Goal: Complete application form: Complete application form

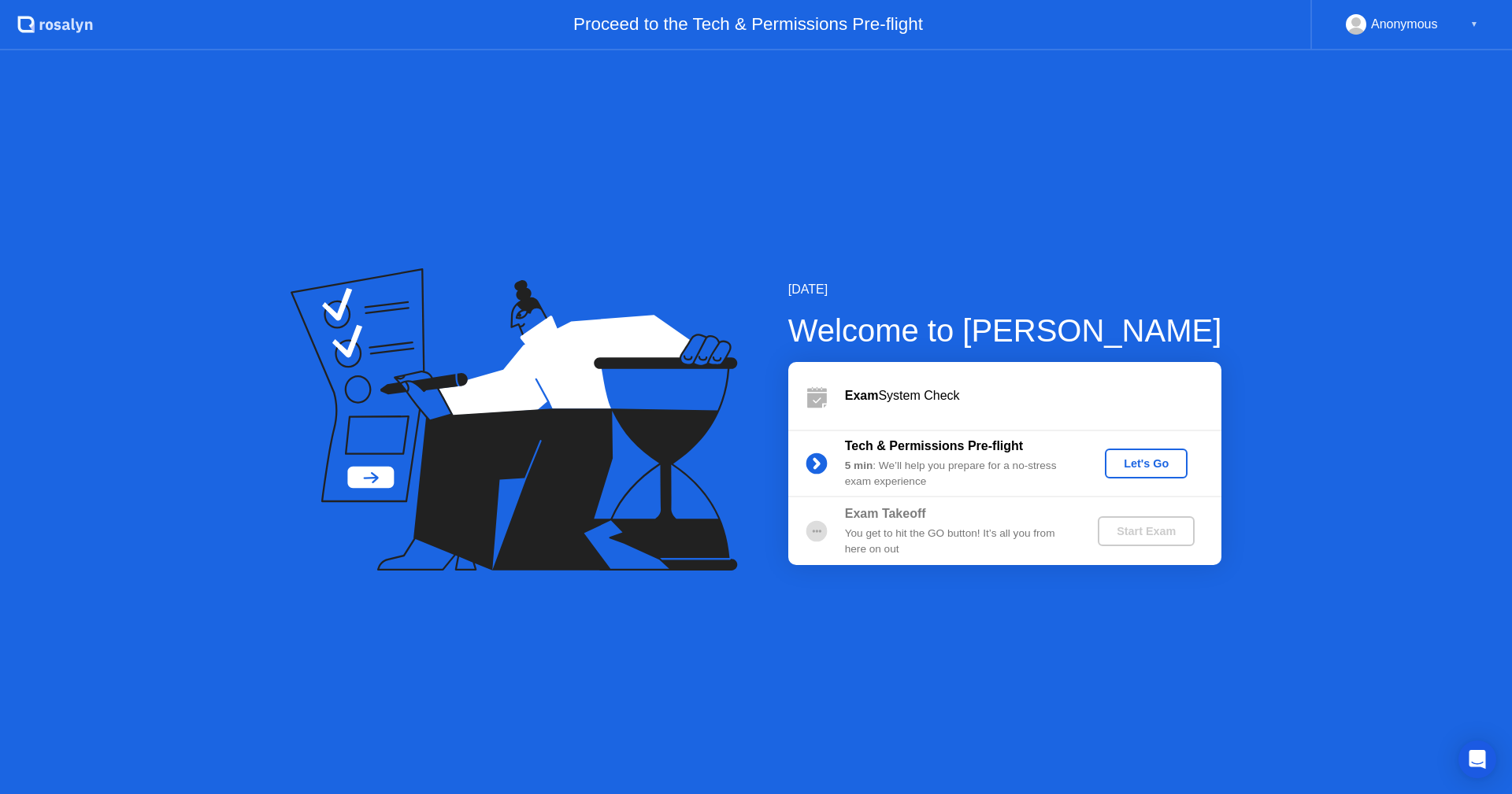
click at [1037, 717] on div "[DATE] Welcome to [PERSON_NAME] Exam System Check Tech & Permissions Pre-flight…" at bounding box center [756, 422] width 1512 height 744
click at [1130, 644] on div "[DATE] Welcome to [PERSON_NAME] Exam System Check Tech & Permissions Pre-flight…" at bounding box center [756, 422] width 1512 height 744
click at [1146, 472] on button "Let's Go" at bounding box center [1146, 464] width 83 height 30
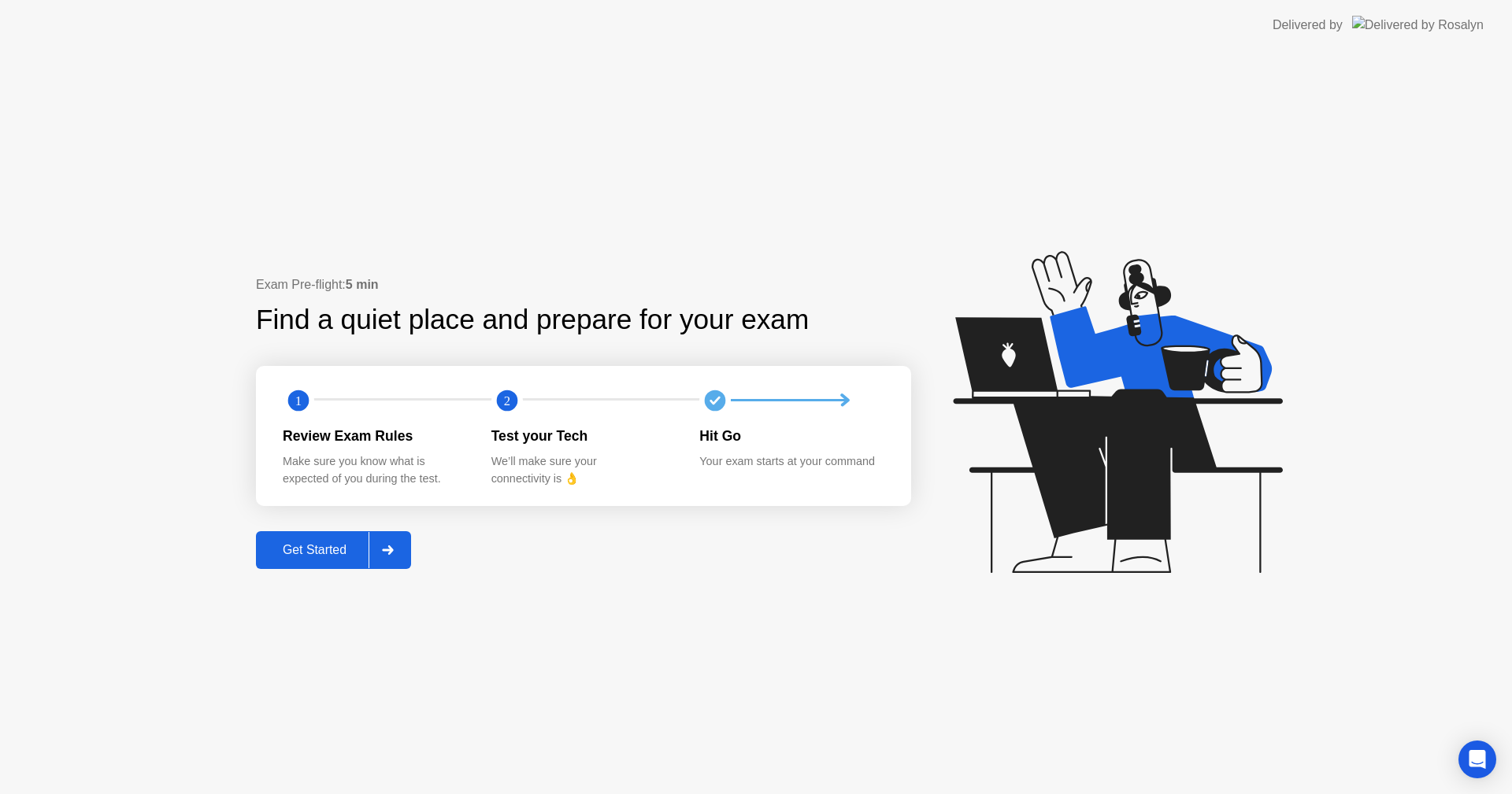
click at [322, 545] on div "Get Started" at bounding box center [315, 549] width 108 height 14
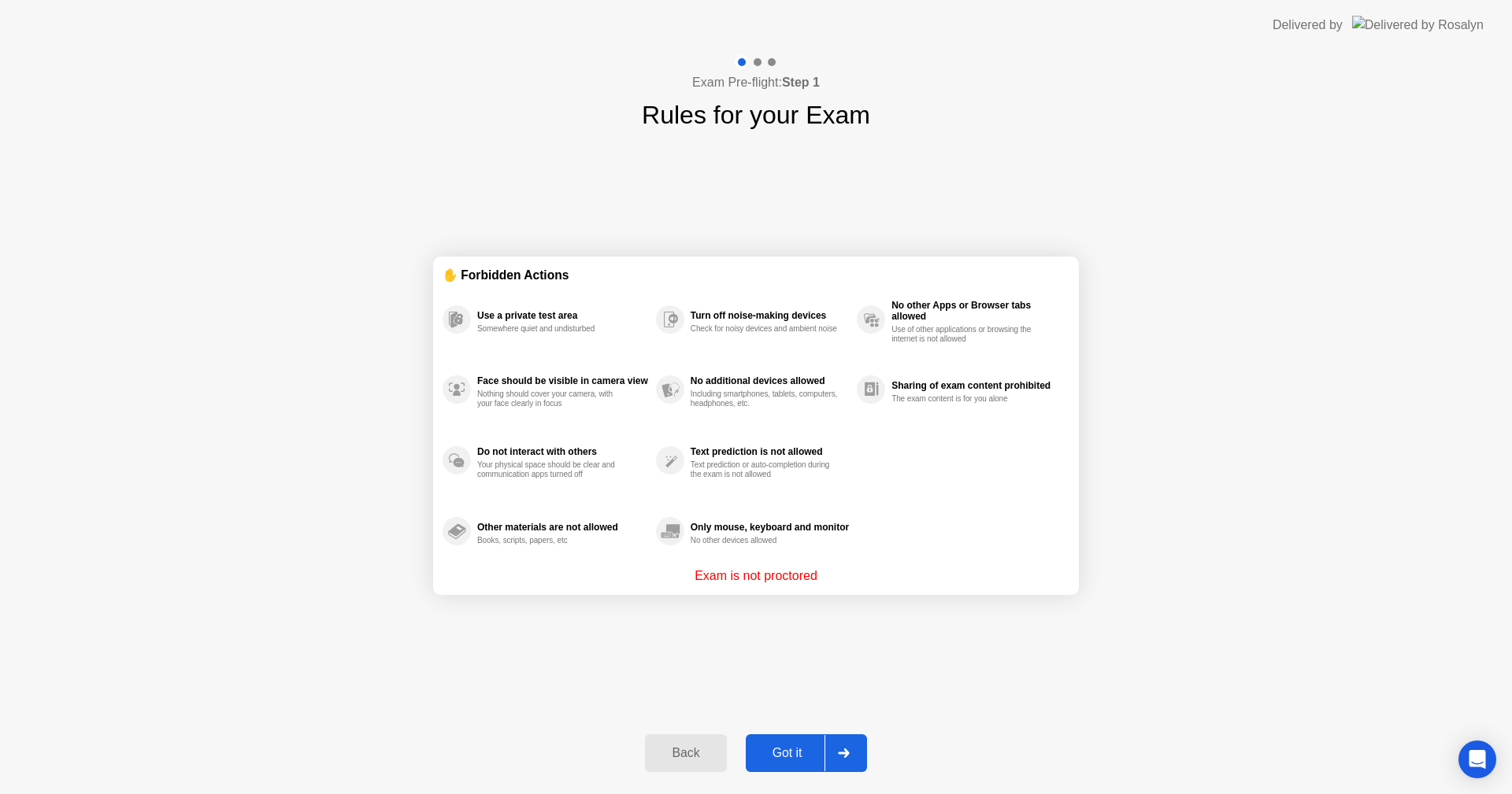
click at [793, 754] on div "Got it" at bounding box center [788, 753] width 74 height 14
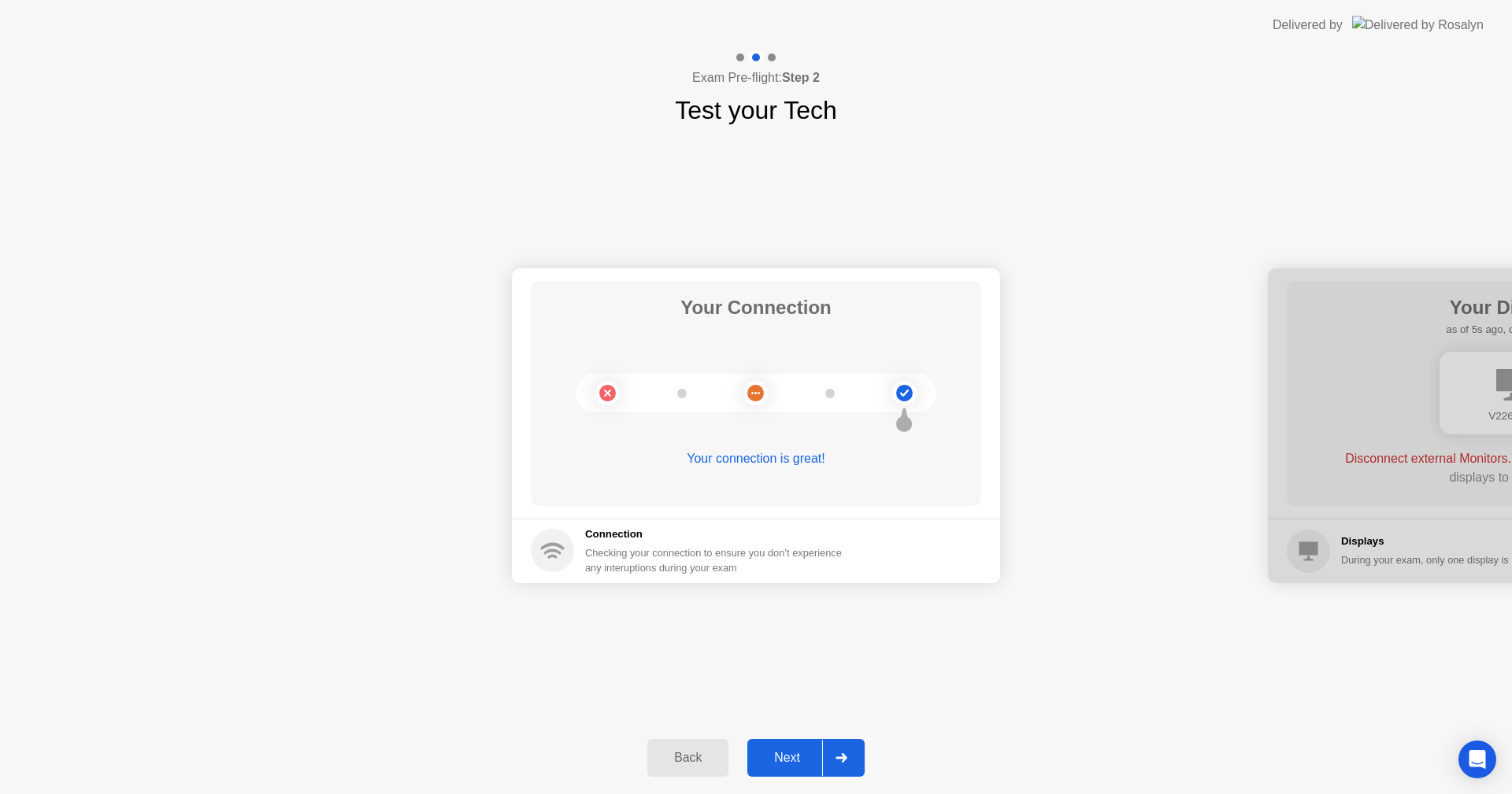
click at [793, 753] on div "Next" at bounding box center [787, 757] width 70 height 14
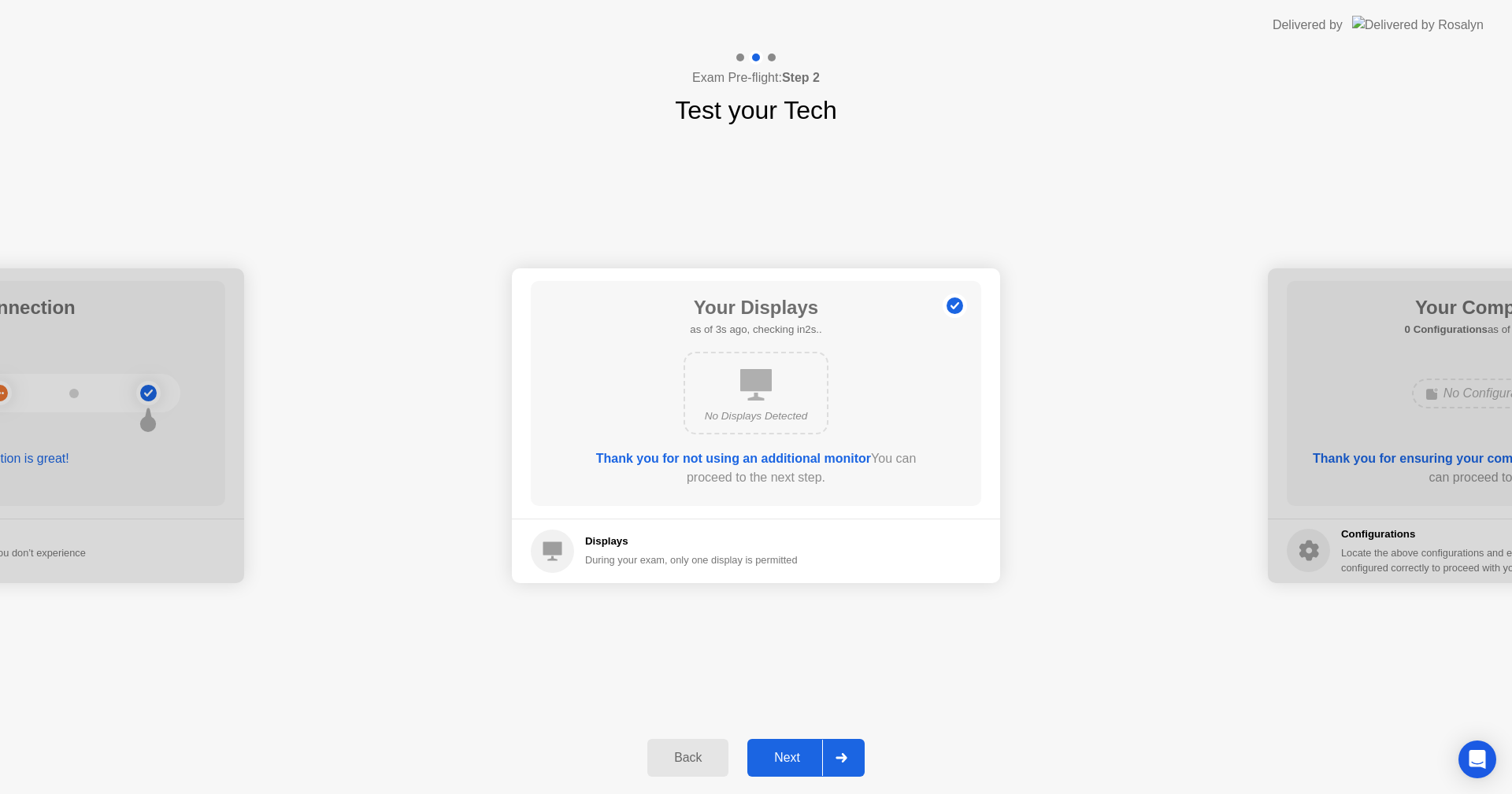
click at [776, 758] on div "Next" at bounding box center [787, 757] width 70 height 14
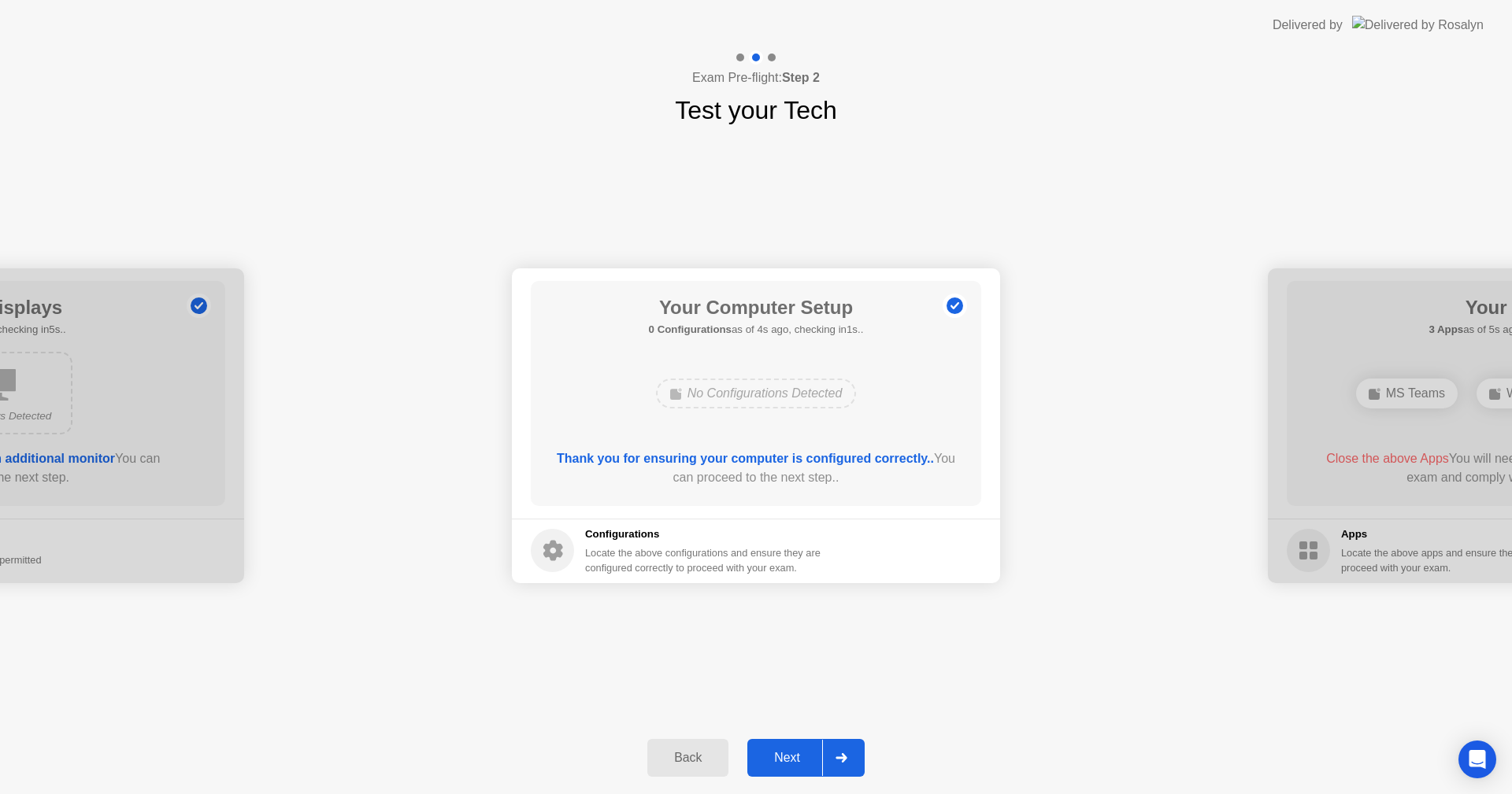
click at [809, 760] on div "Next" at bounding box center [787, 757] width 70 height 14
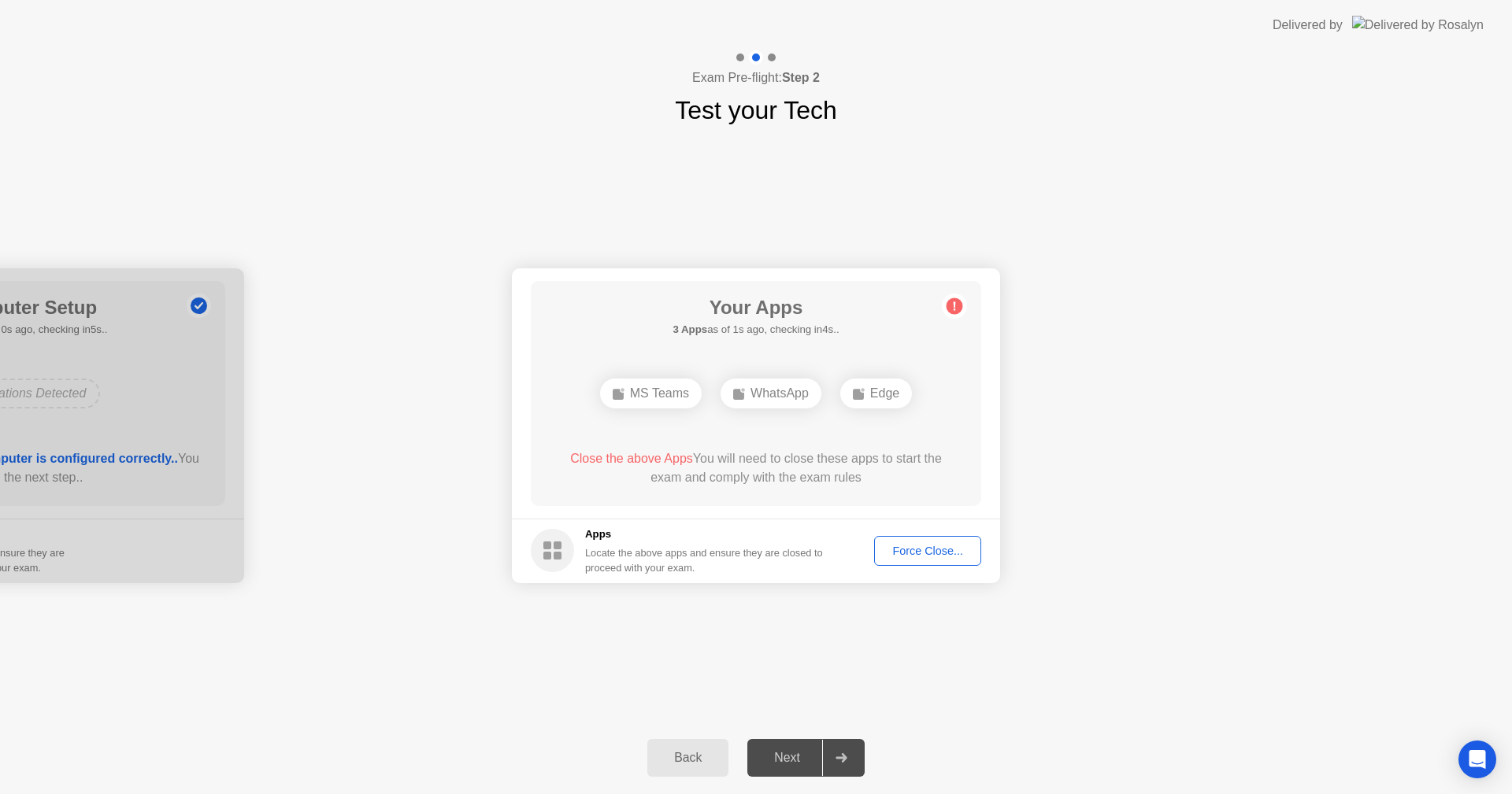
click at [918, 557] on div "Force Close..." at bounding box center [927, 550] width 96 height 12
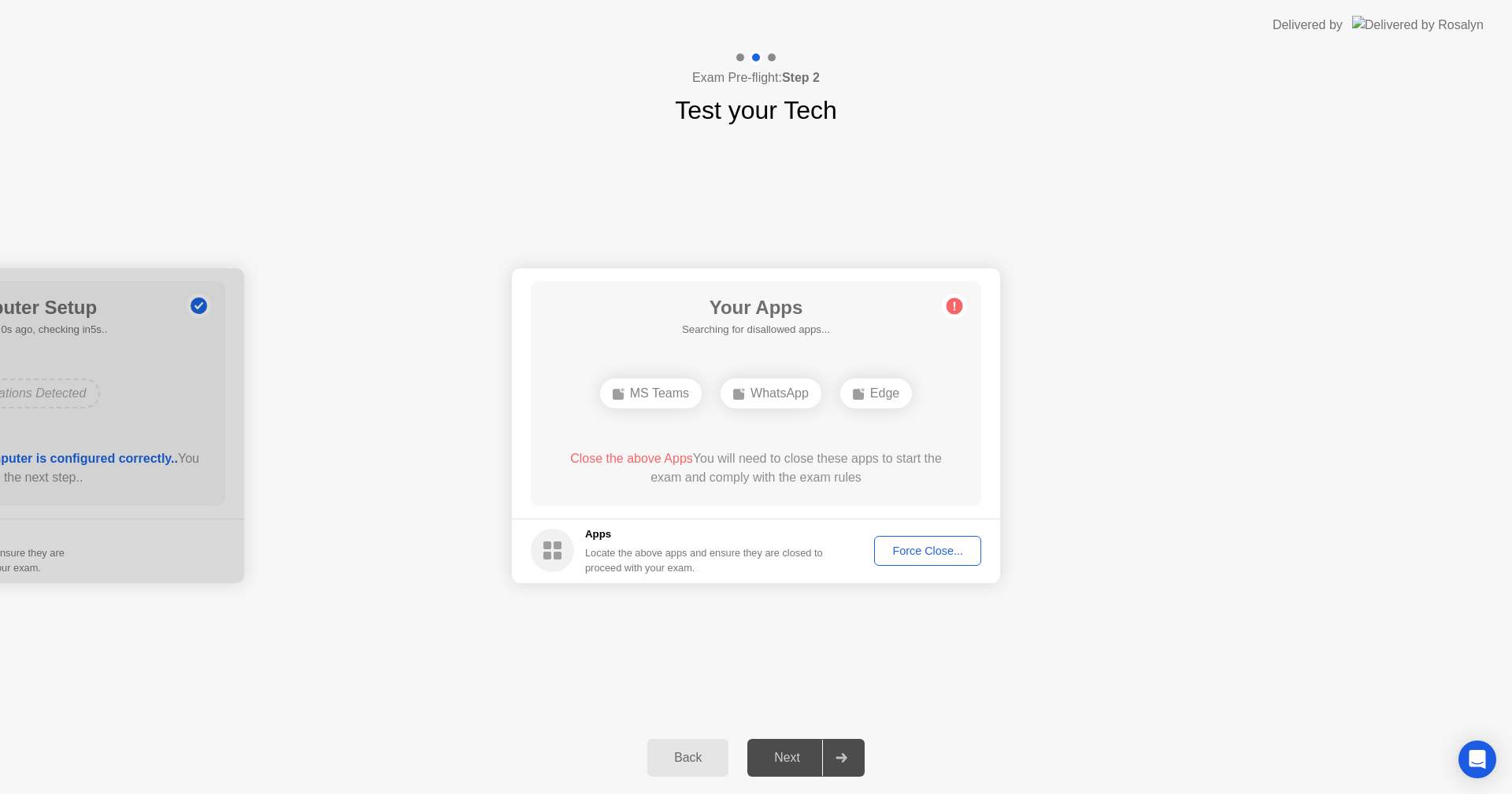
click at [705, 760] on div "Back" at bounding box center [687, 757] width 71 height 14
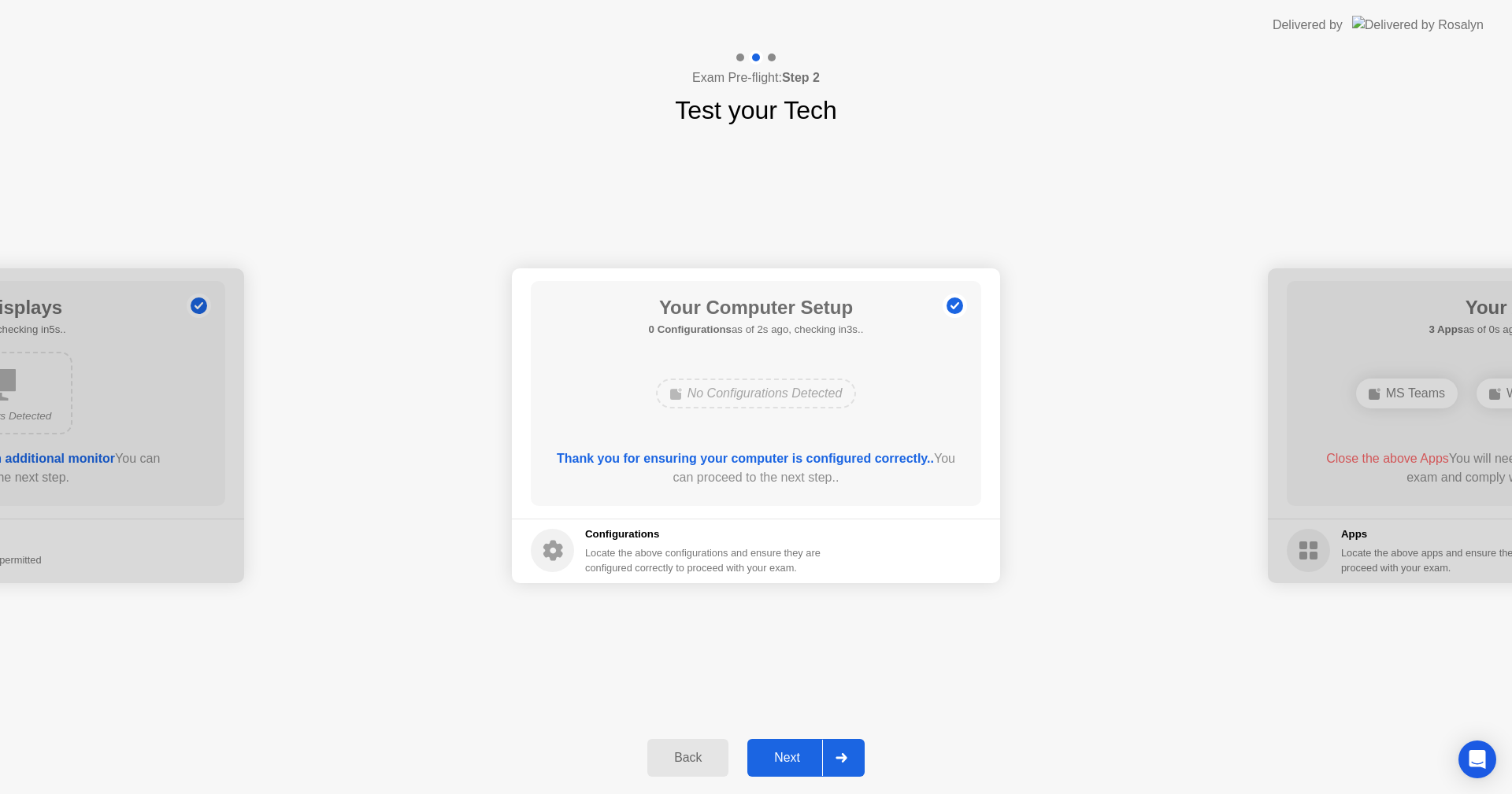
click at [692, 748] on button "Back" at bounding box center [687, 758] width 81 height 38
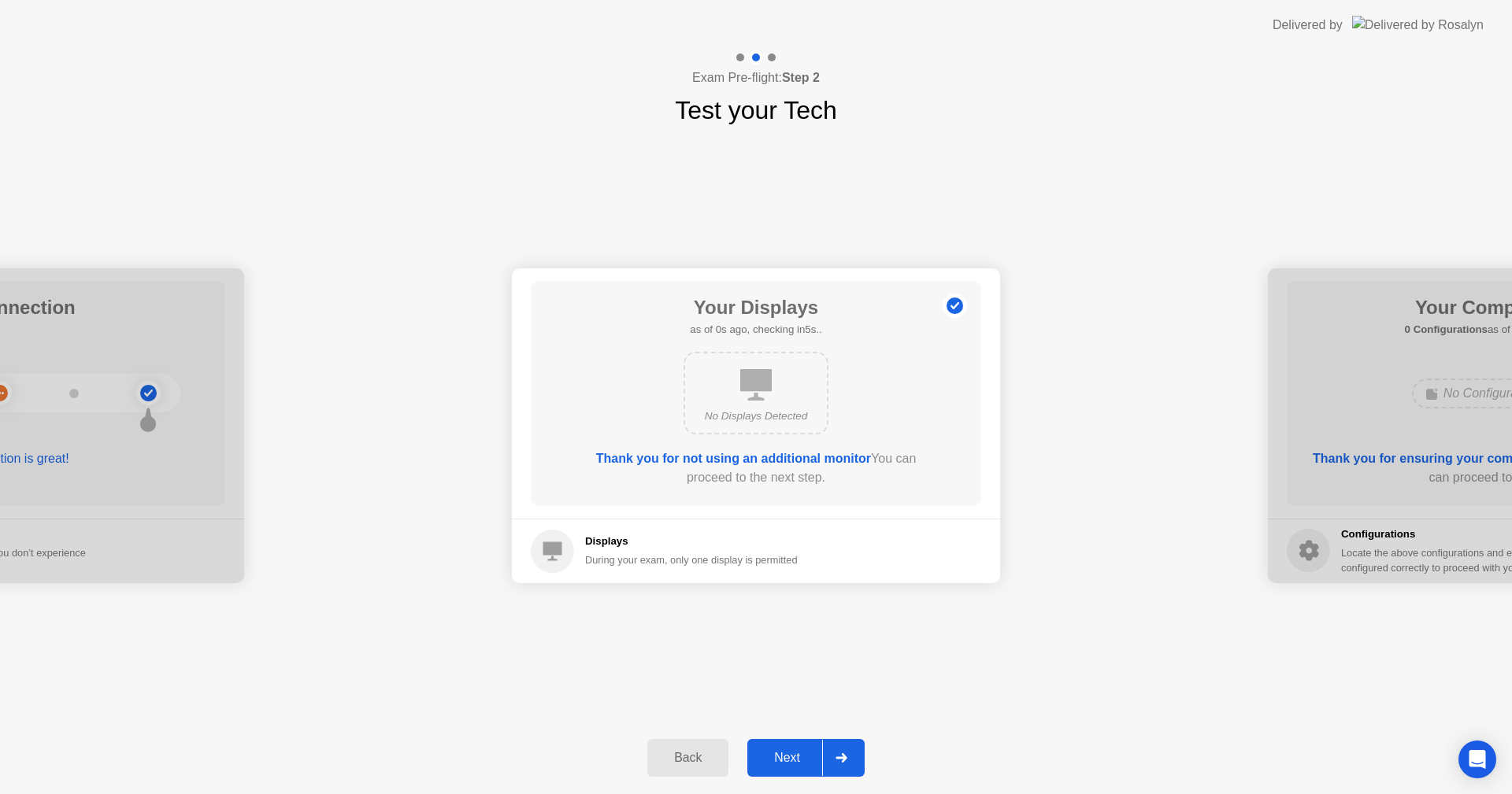
click at [692, 748] on button "Back" at bounding box center [687, 758] width 81 height 38
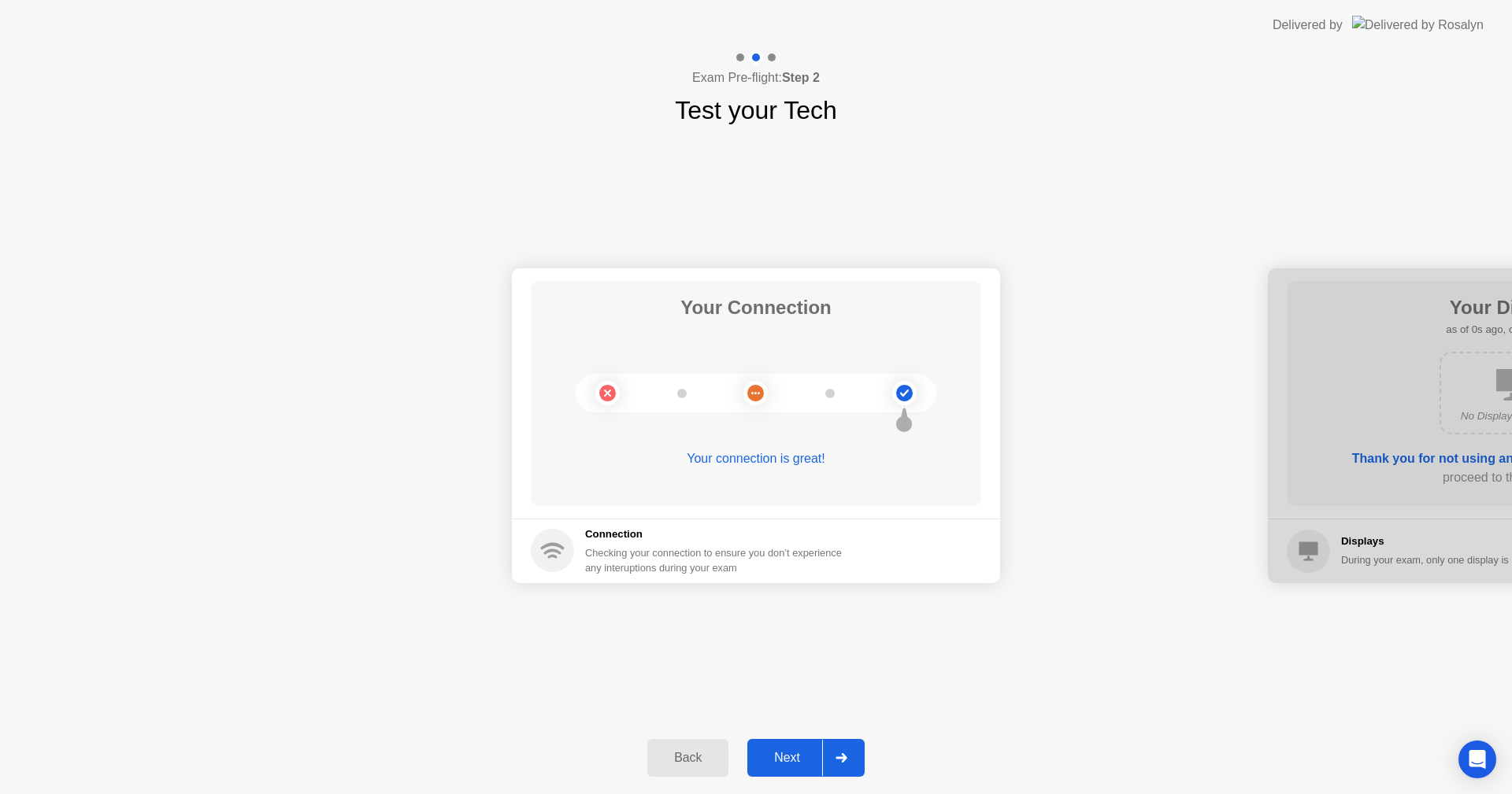
click at [788, 750] on div "Next" at bounding box center [787, 757] width 70 height 14
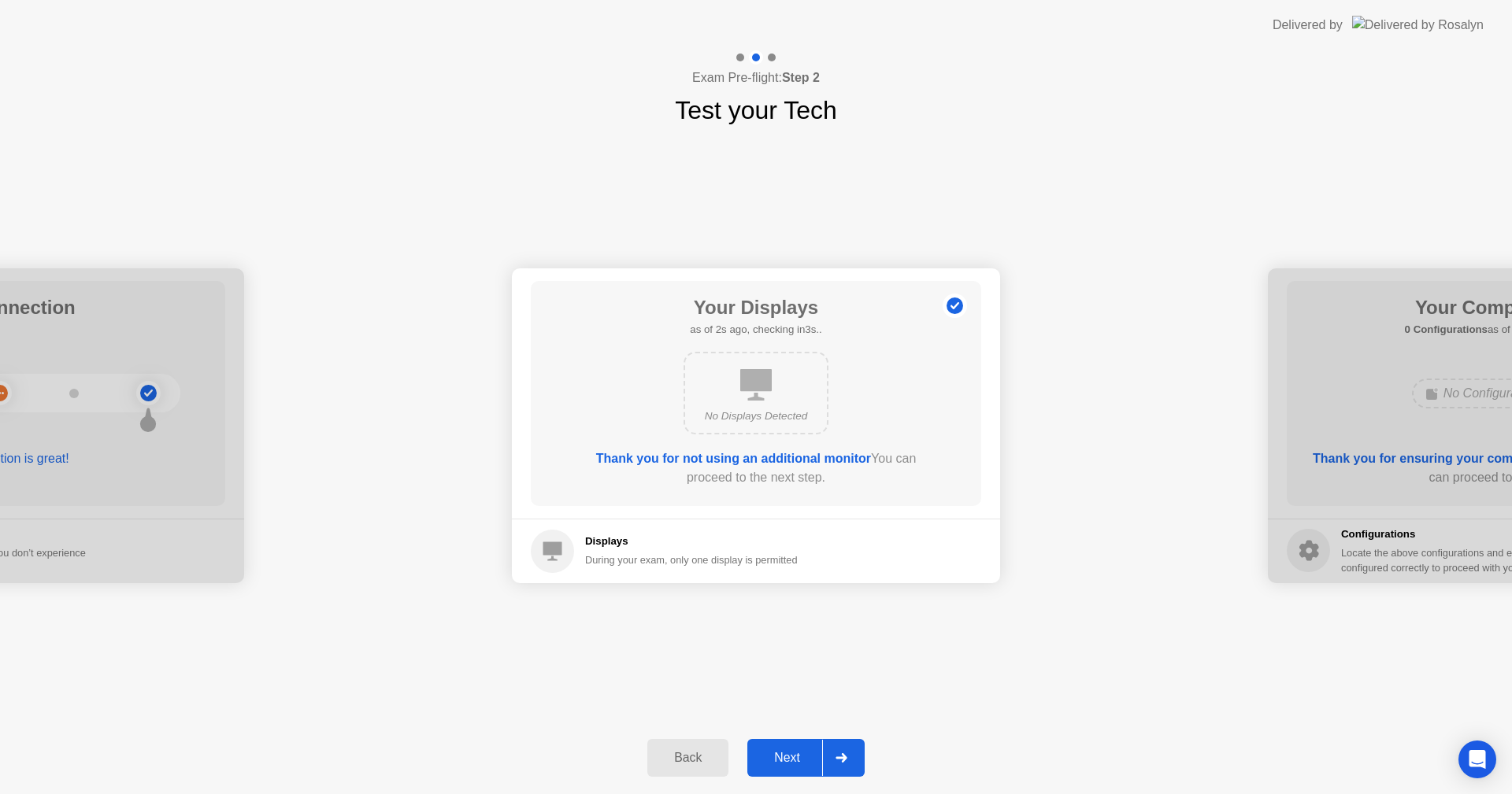
click at [788, 750] on div "Next" at bounding box center [787, 757] width 70 height 14
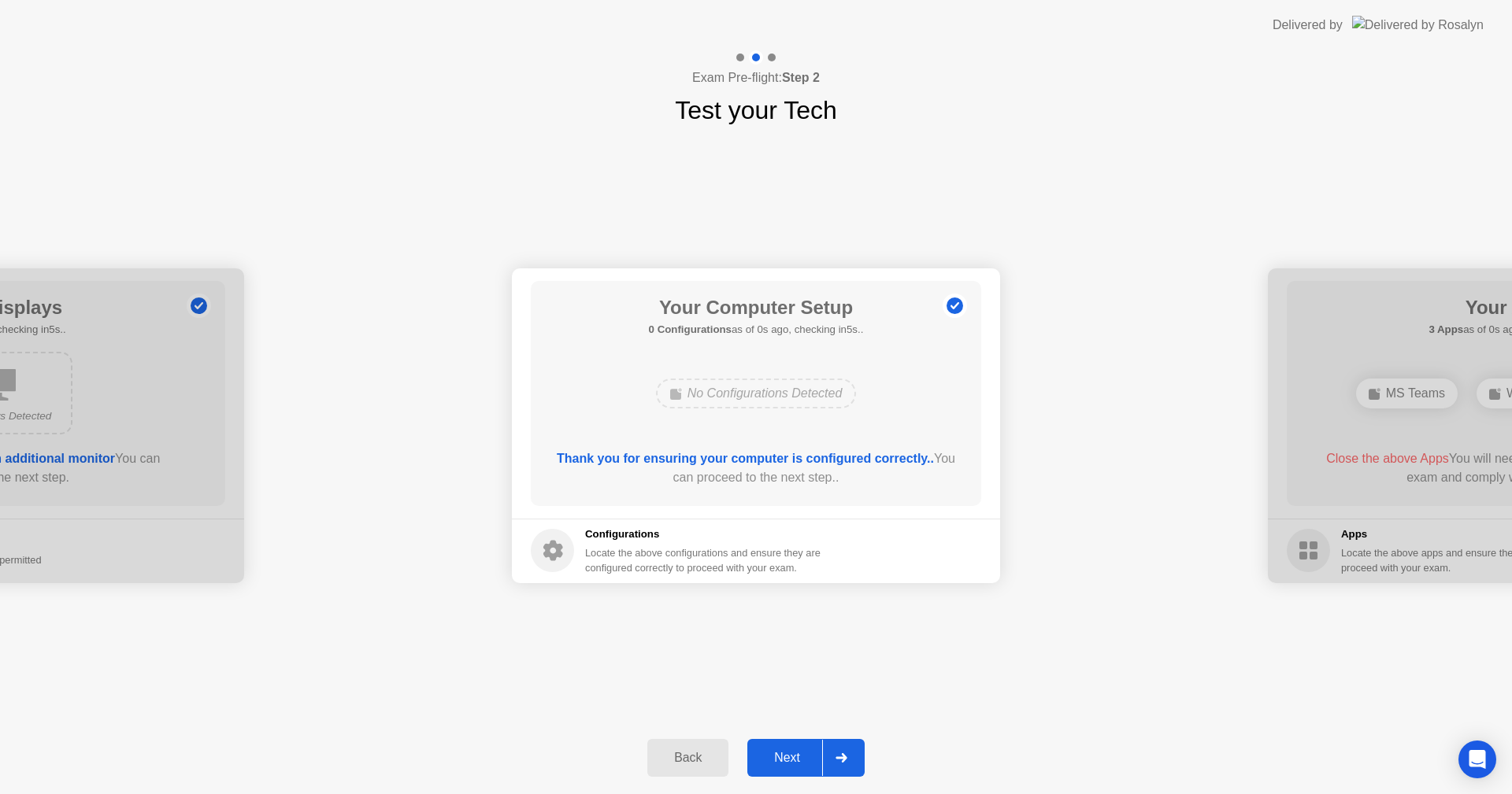
click at [788, 750] on div "Next" at bounding box center [787, 757] width 70 height 14
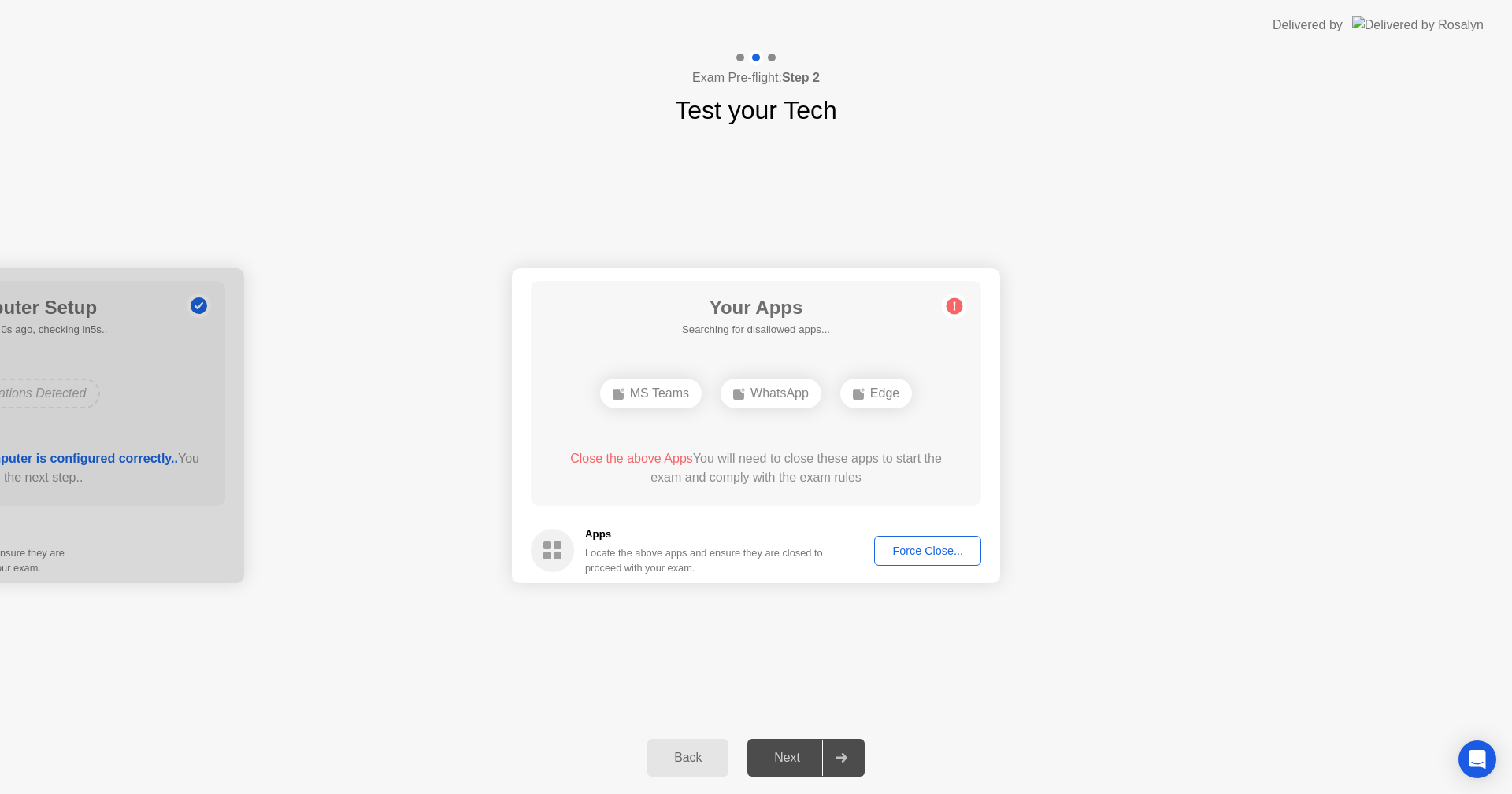
click at [946, 312] on icon at bounding box center [954, 305] width 26 height 26
click at [943, 547] on div "Force Close..." at bounding box center [927, 550] width 96 height 12
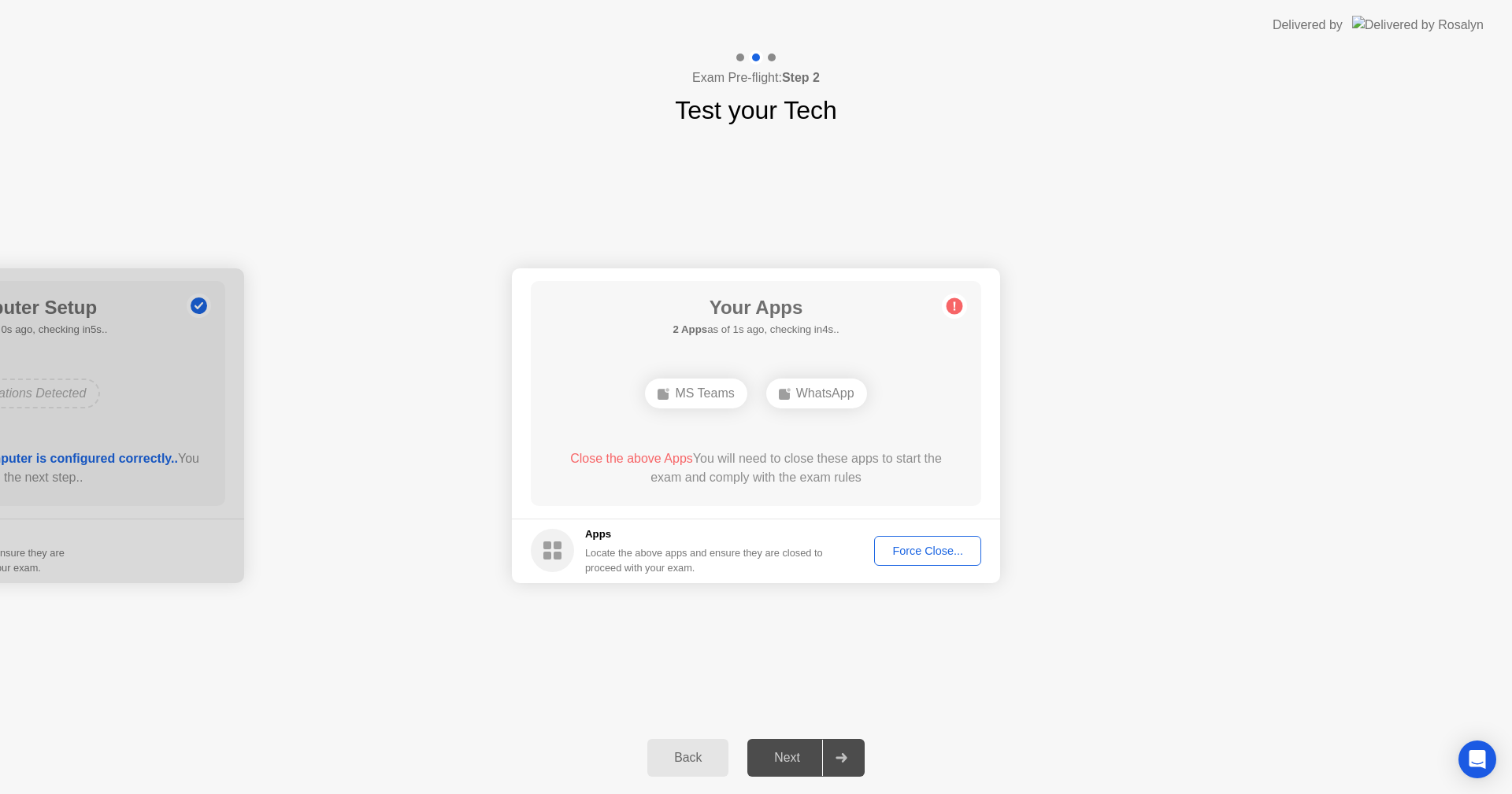
click at [954, 307] on circle at bounding box center [954, 305] width 16 height 16
click at [918, 553] on div "Force Close..." at bounding box center [927, 550] width 96 height 12
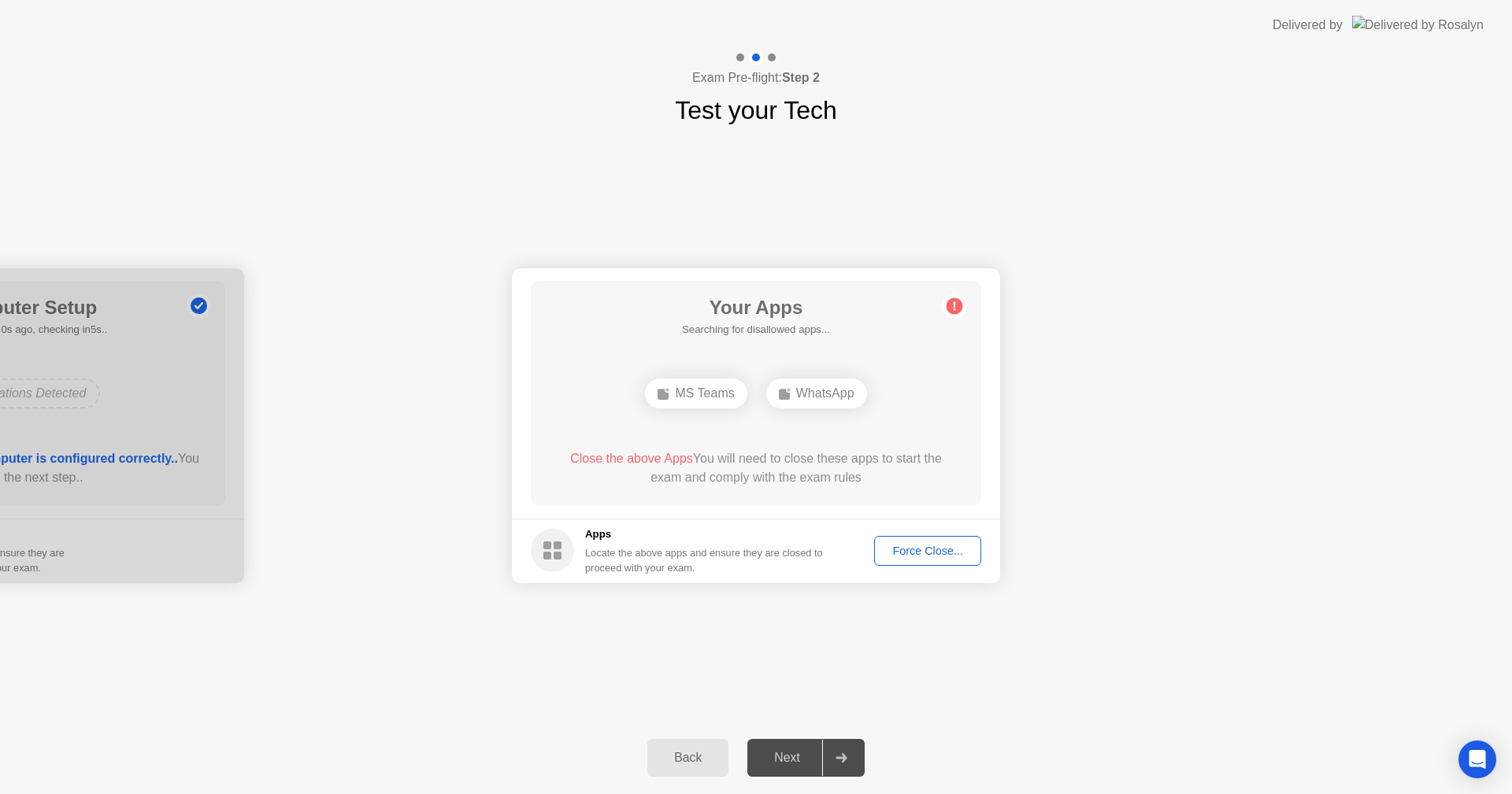
click at [816, 386] on div "WhatsApp" at bounding box center [816, 394] width 101 height 30
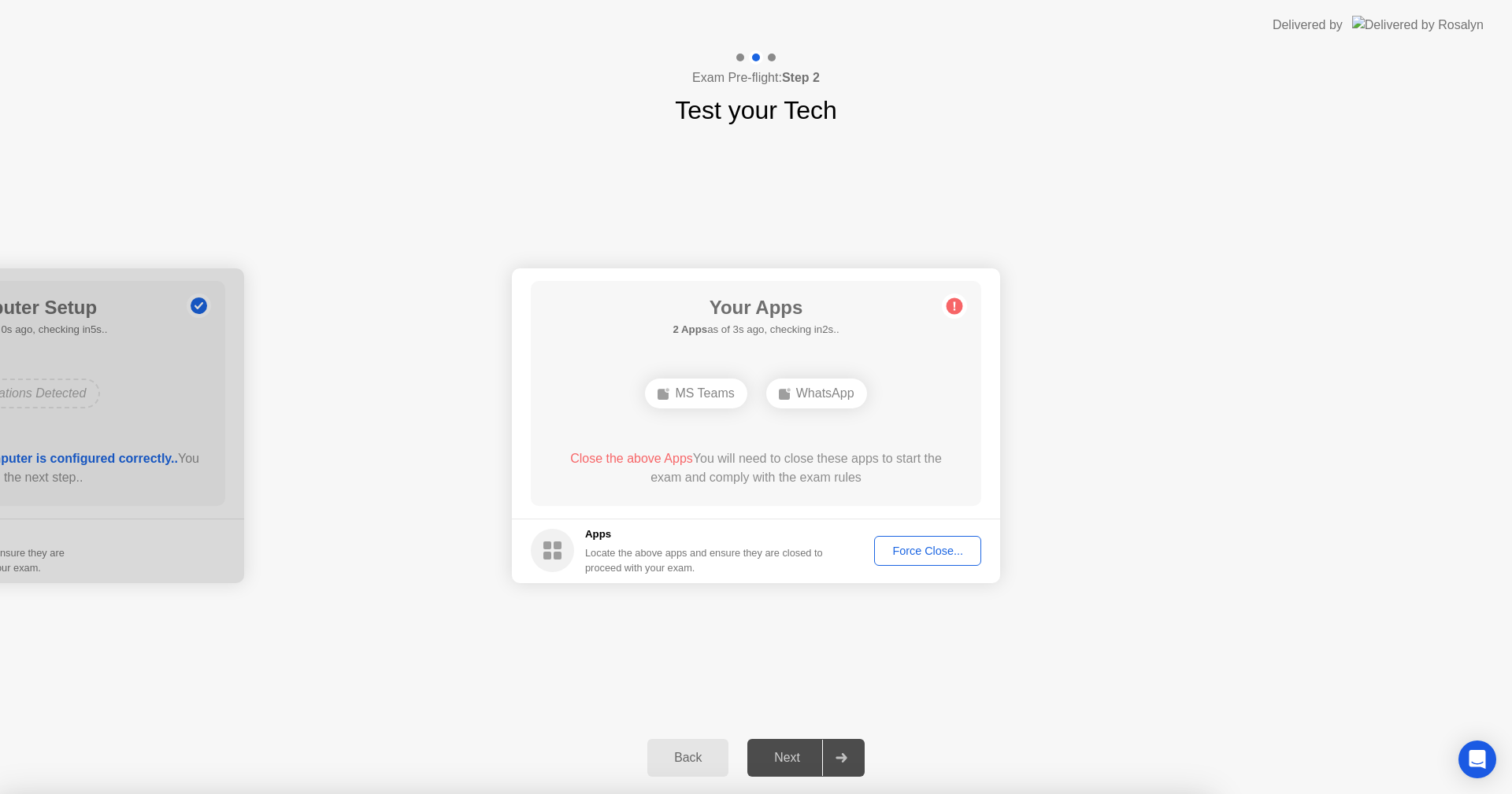
click at [1279, 793] on div at bounding box center [756, 794] width 1512 height 0
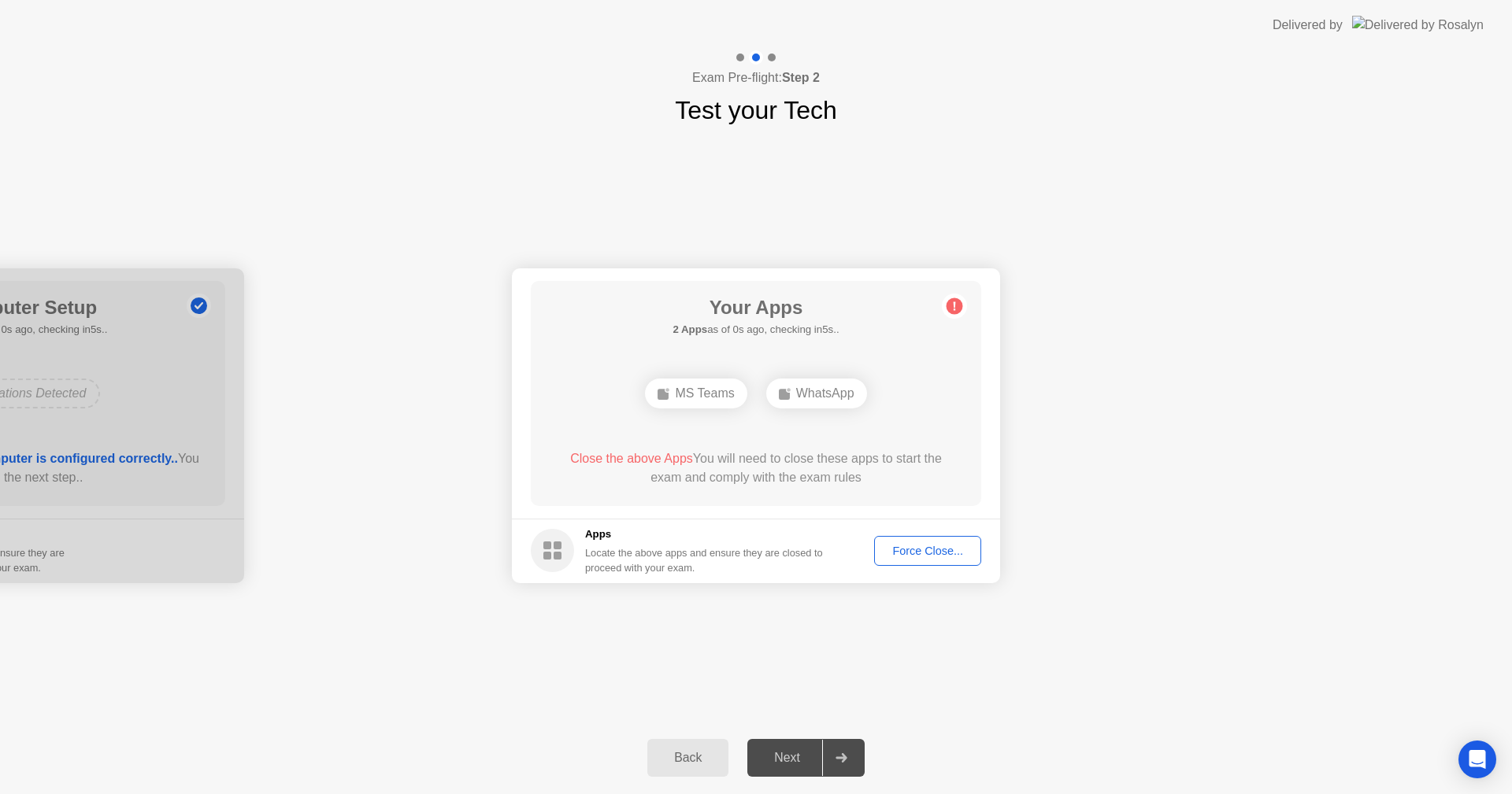
click at [965, 547] on div "Force Close..." at bounding box center [927, 550] width 96 height 12
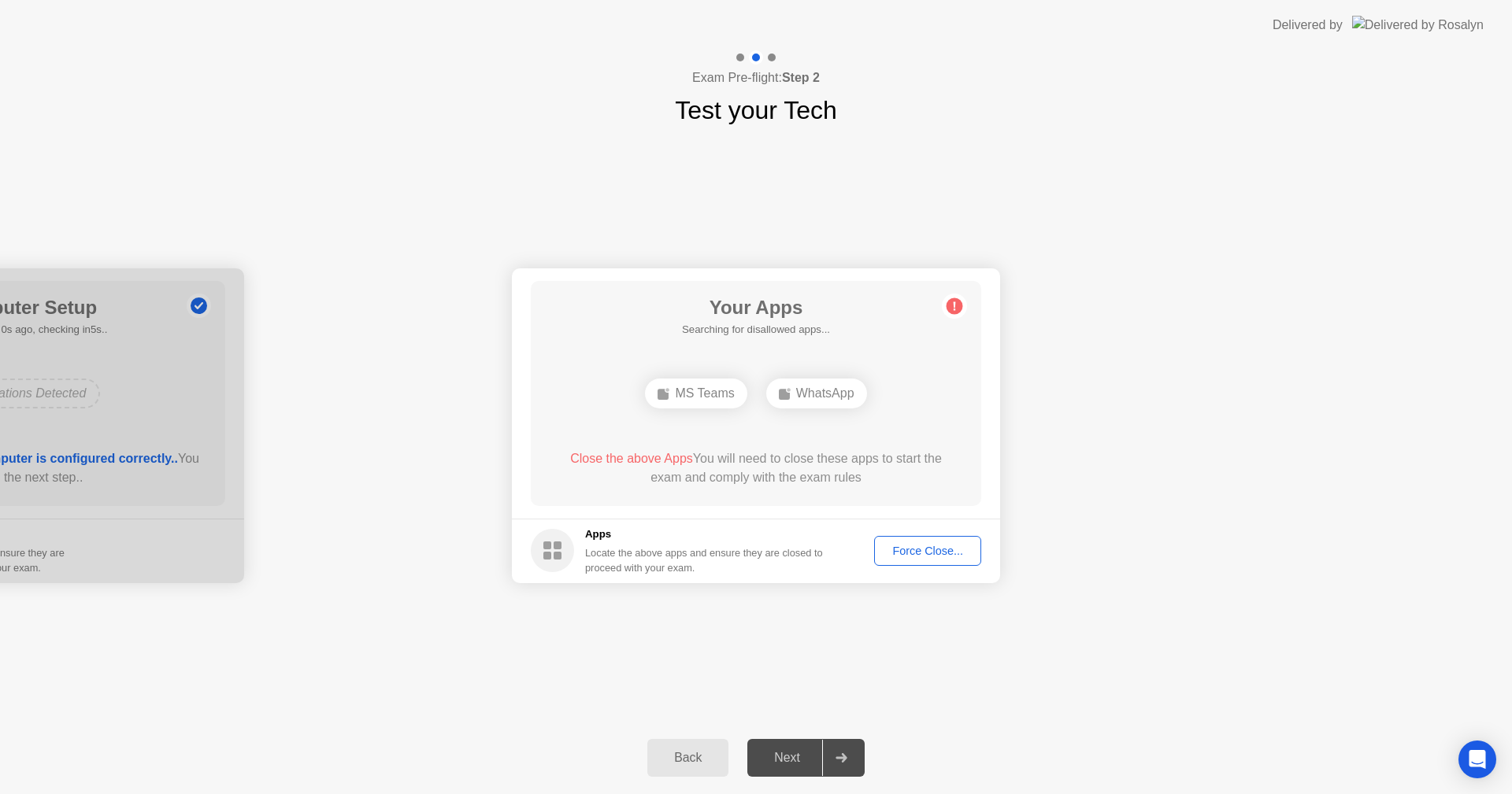
click at [679, 710] on div "Your Connection Your connection is great! Connection Checking your connection t…" at bounding box center [756, 425] width 1512 height 593
click at [942, 662] on div "Your Connection Your connection is great! Connection Checking your connection t…" at bounding box center [756, 425] width 1512 height 593
click at [687, 753] on div "Back" at bounding box center [687, 757] width 71 height 14
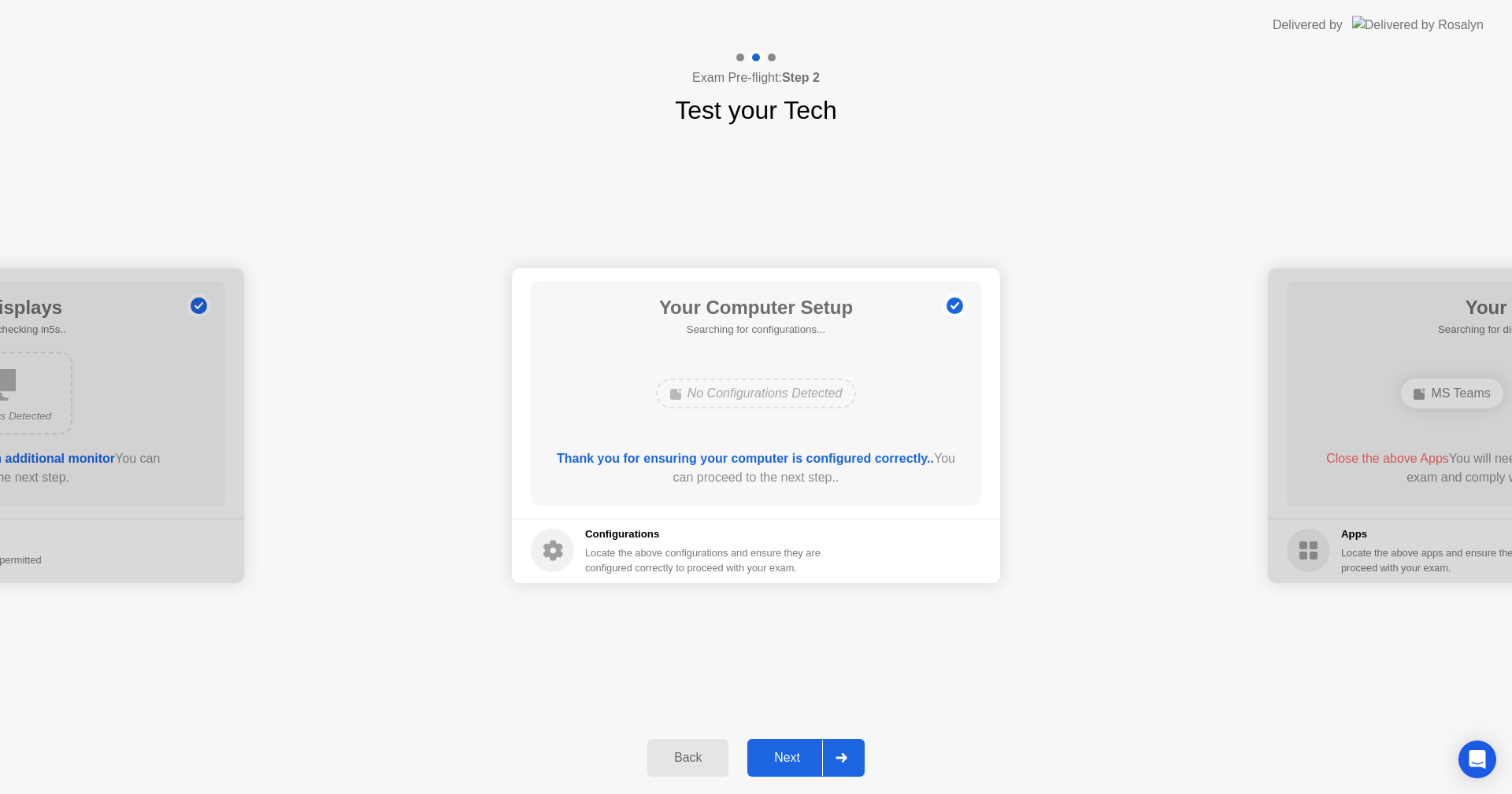
click at [687, 753] on div "Back" at bounding box center [687, 757] width 71 height 14
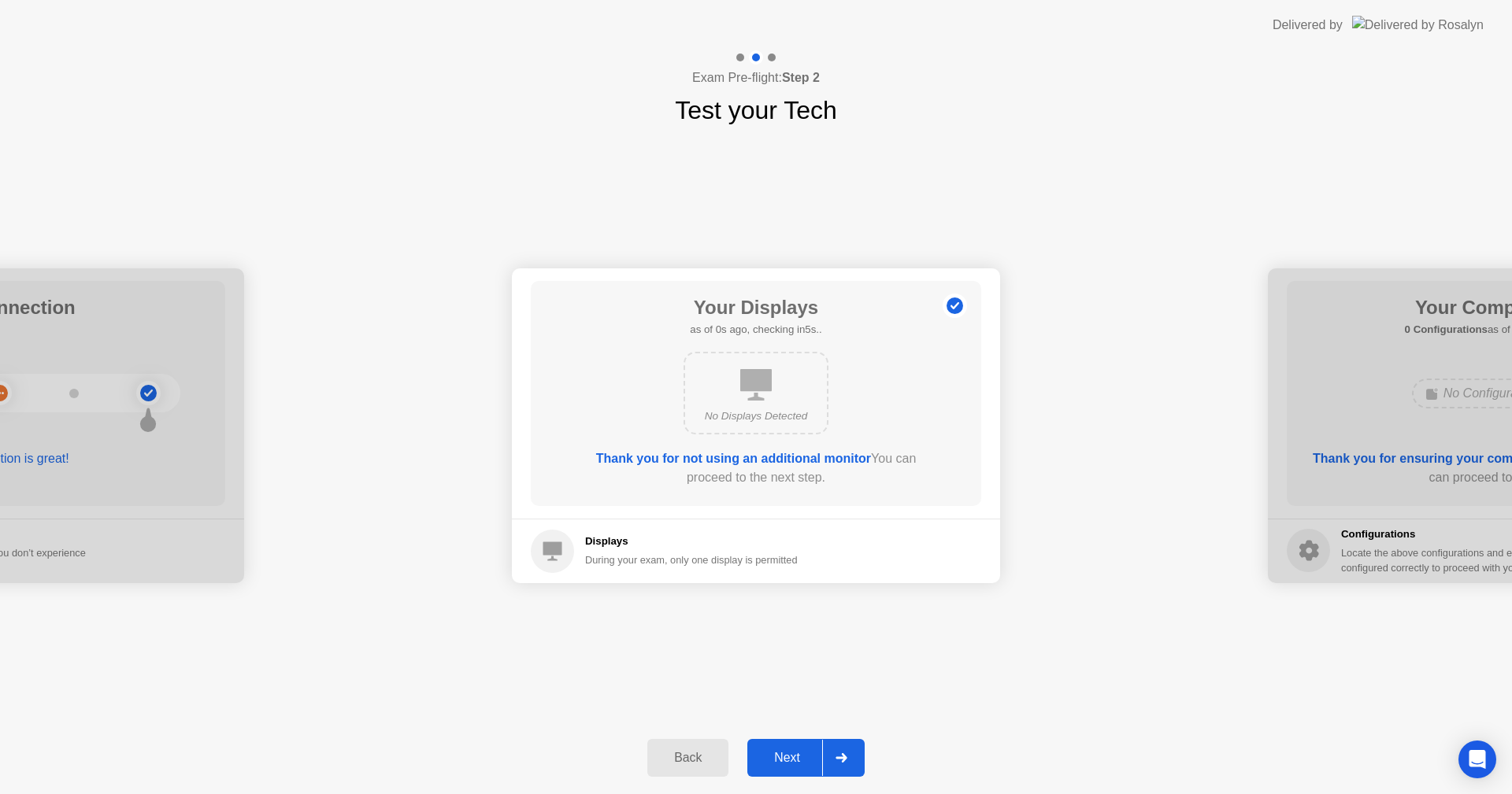
click at [687, 753] on div "Back" at bounding box center [687, 757] width 71 height 14
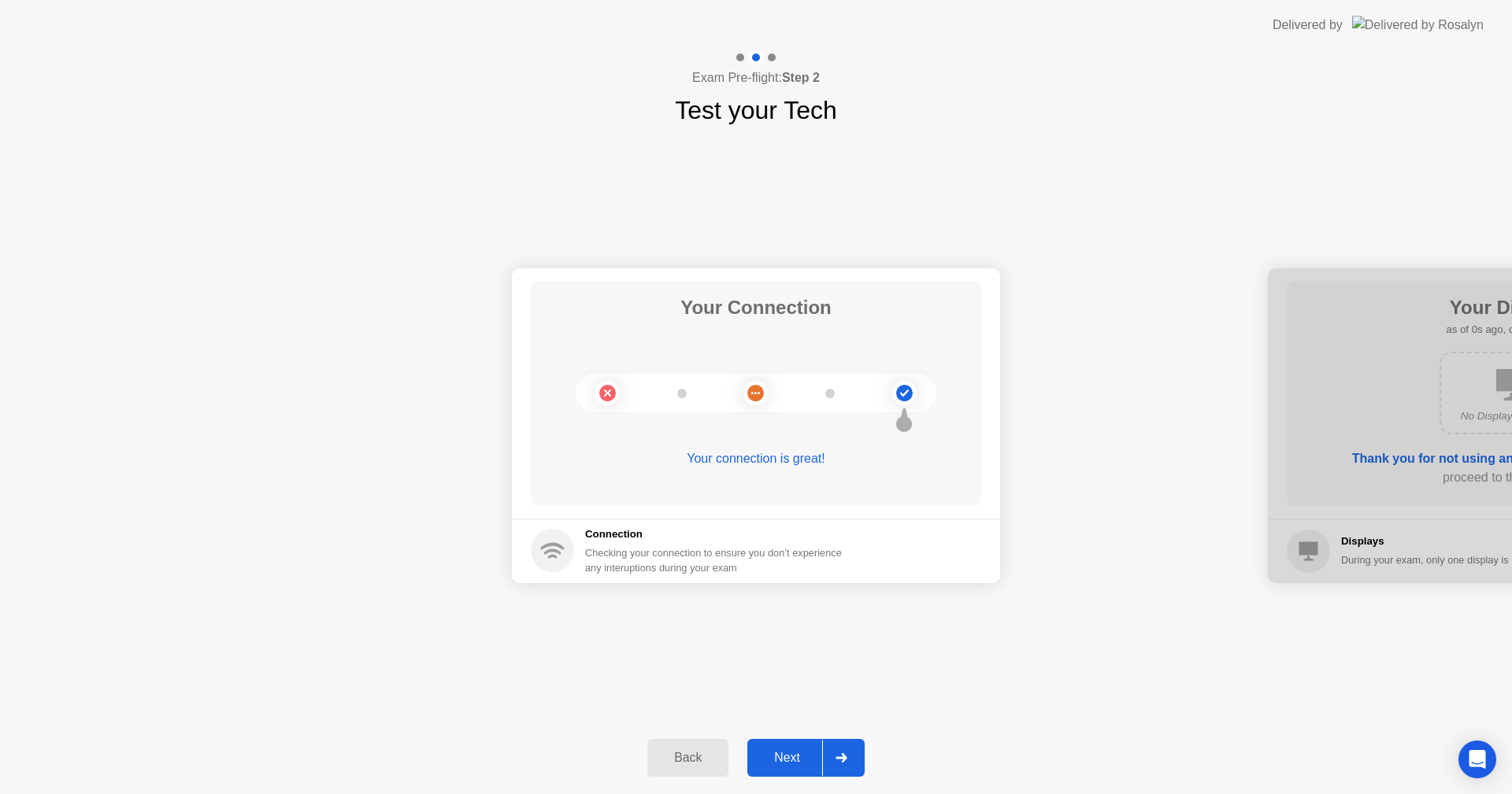
click at [687, 753] on div "Back" at bounding box center [687, 757] width 71 height 14
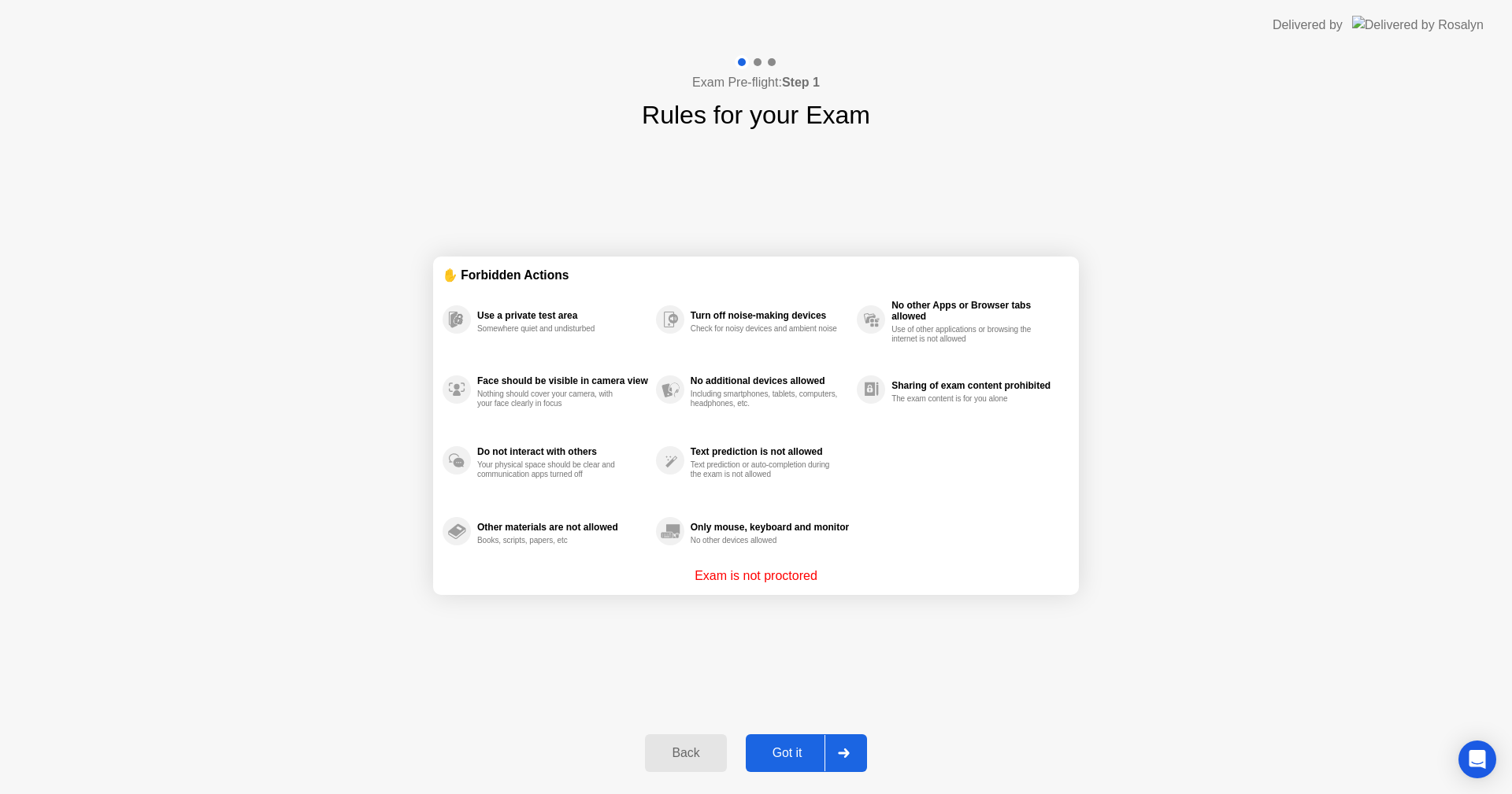
click at [784, 758] on div "Got it" at bounding box center [788, 753] width 74 height 14
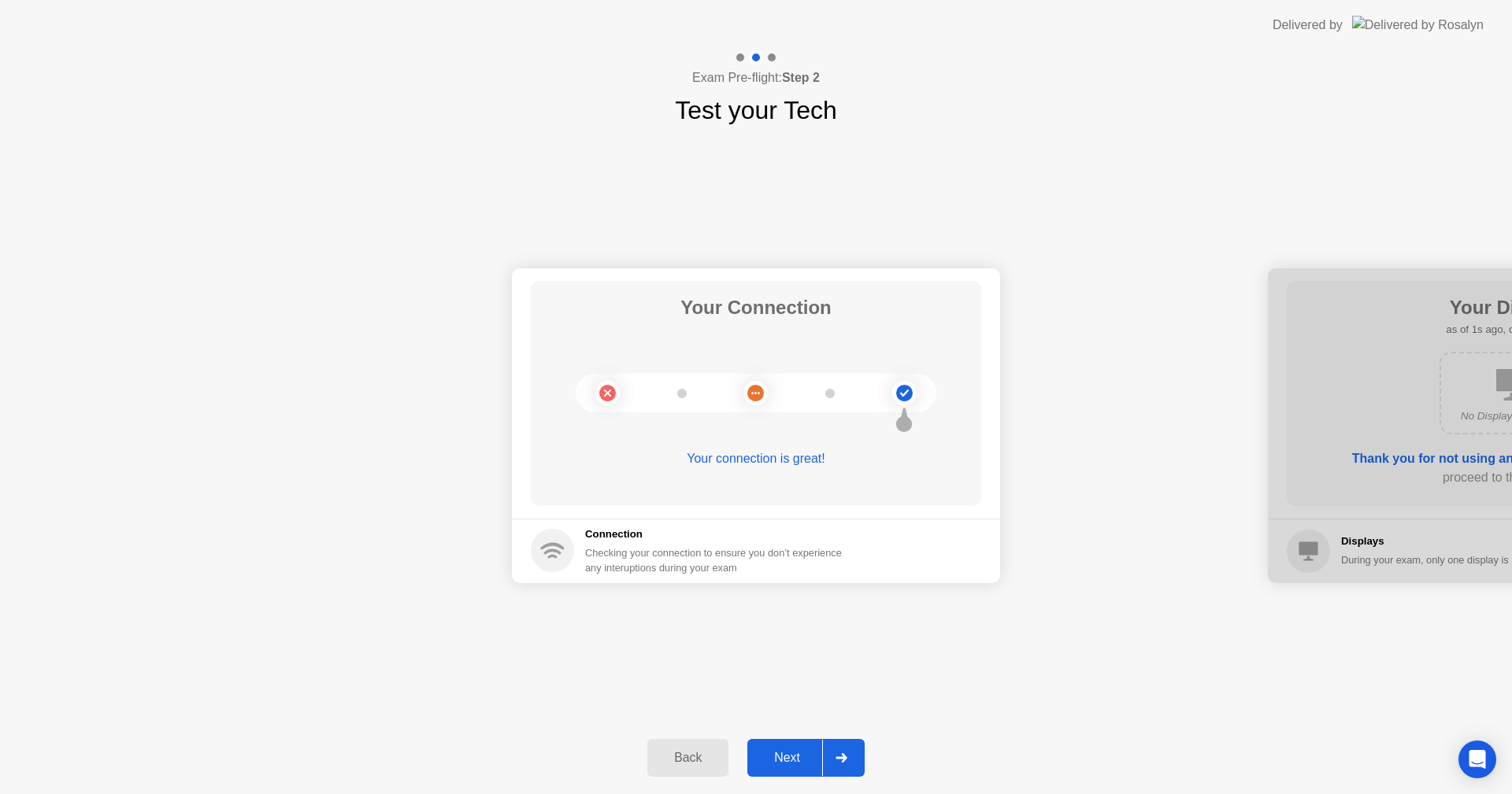
click at [802, 748] on button "Next" at bounding box center [806, 758] width 118 height 38
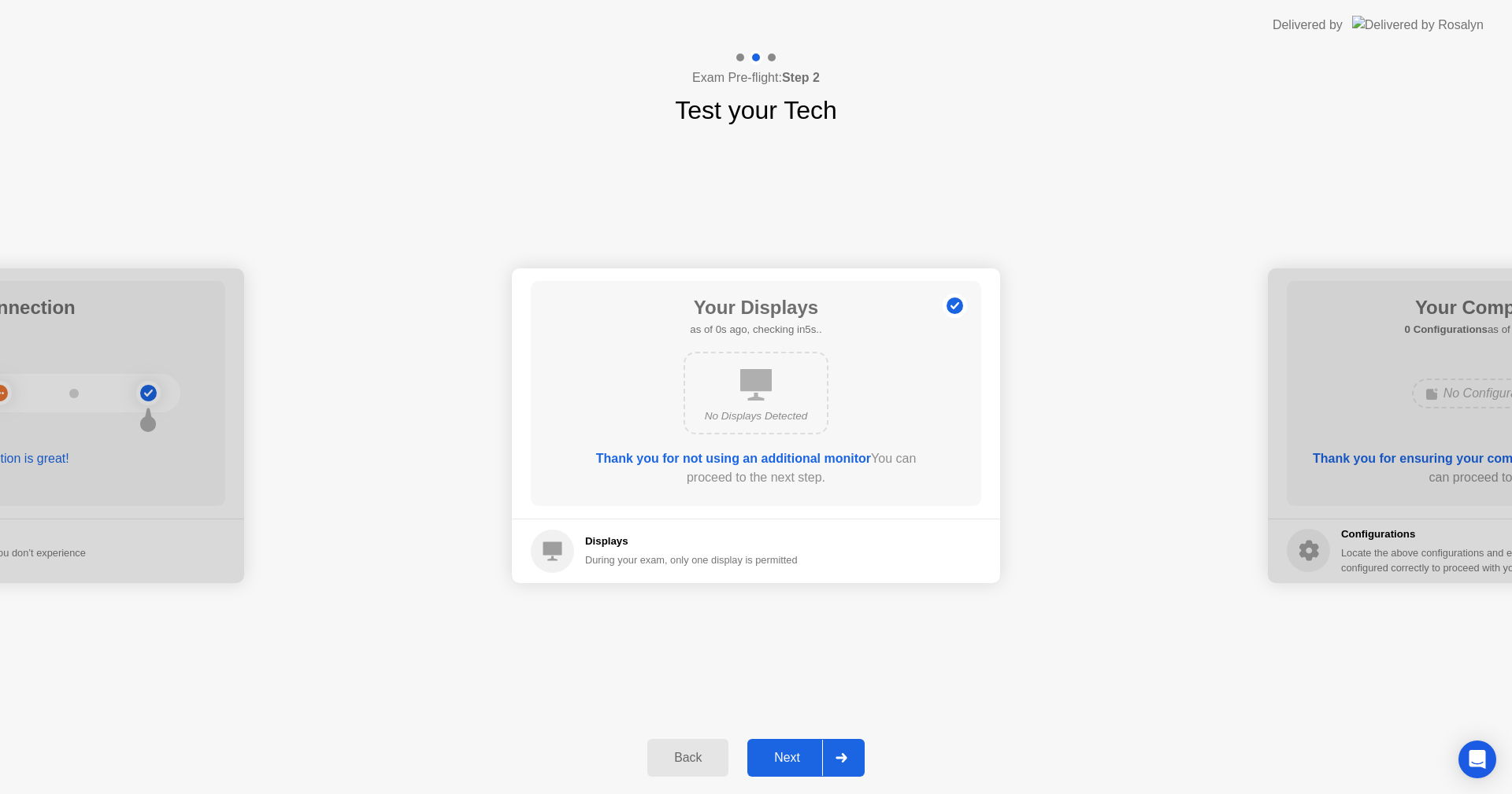
click at [802, 748] on button "Next" at bounding box center [806, 758] width 118 height 38
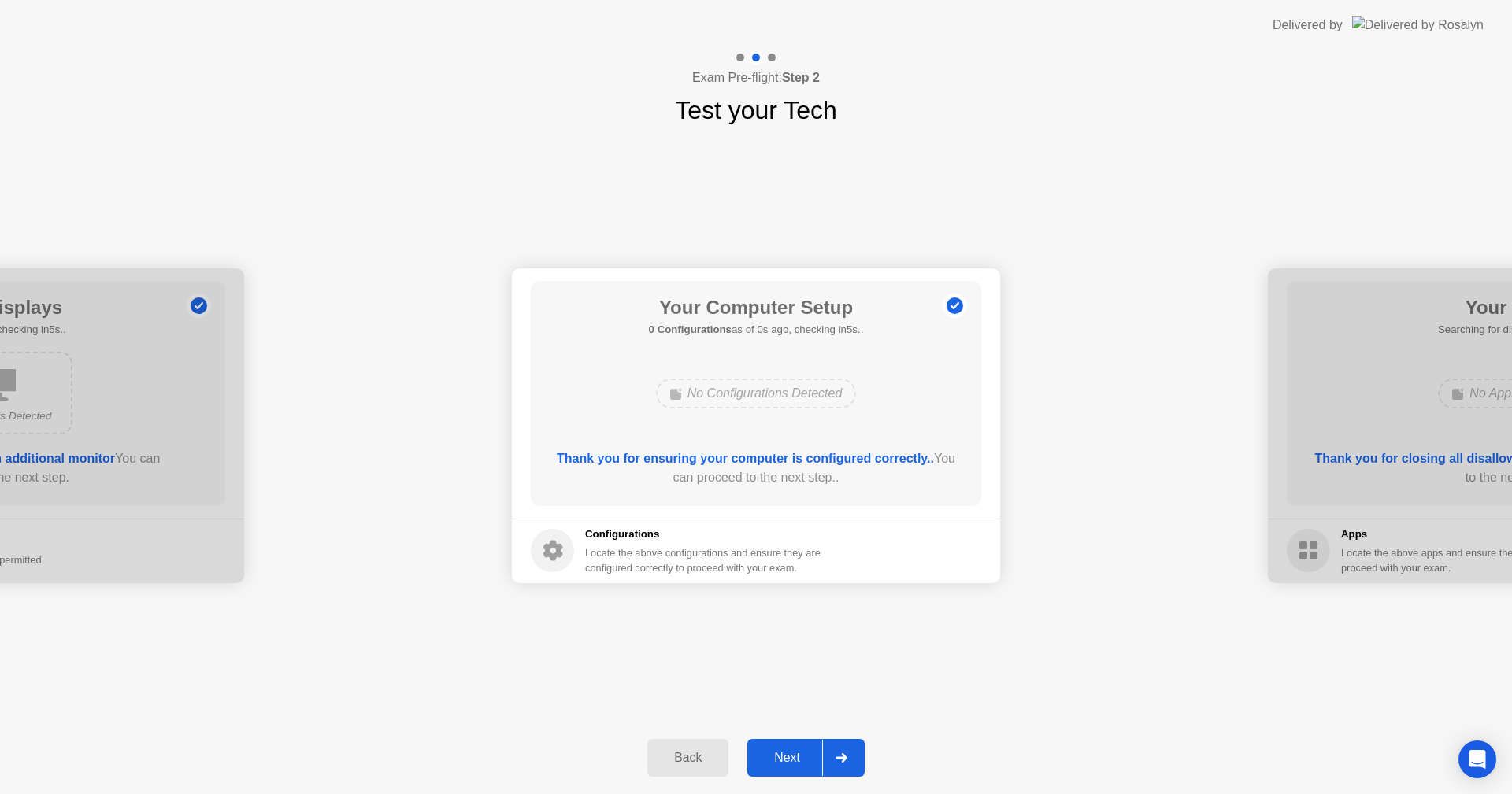
click at [802, 748] on button "Next" at bounding box center [806, 758] width 118 height 38
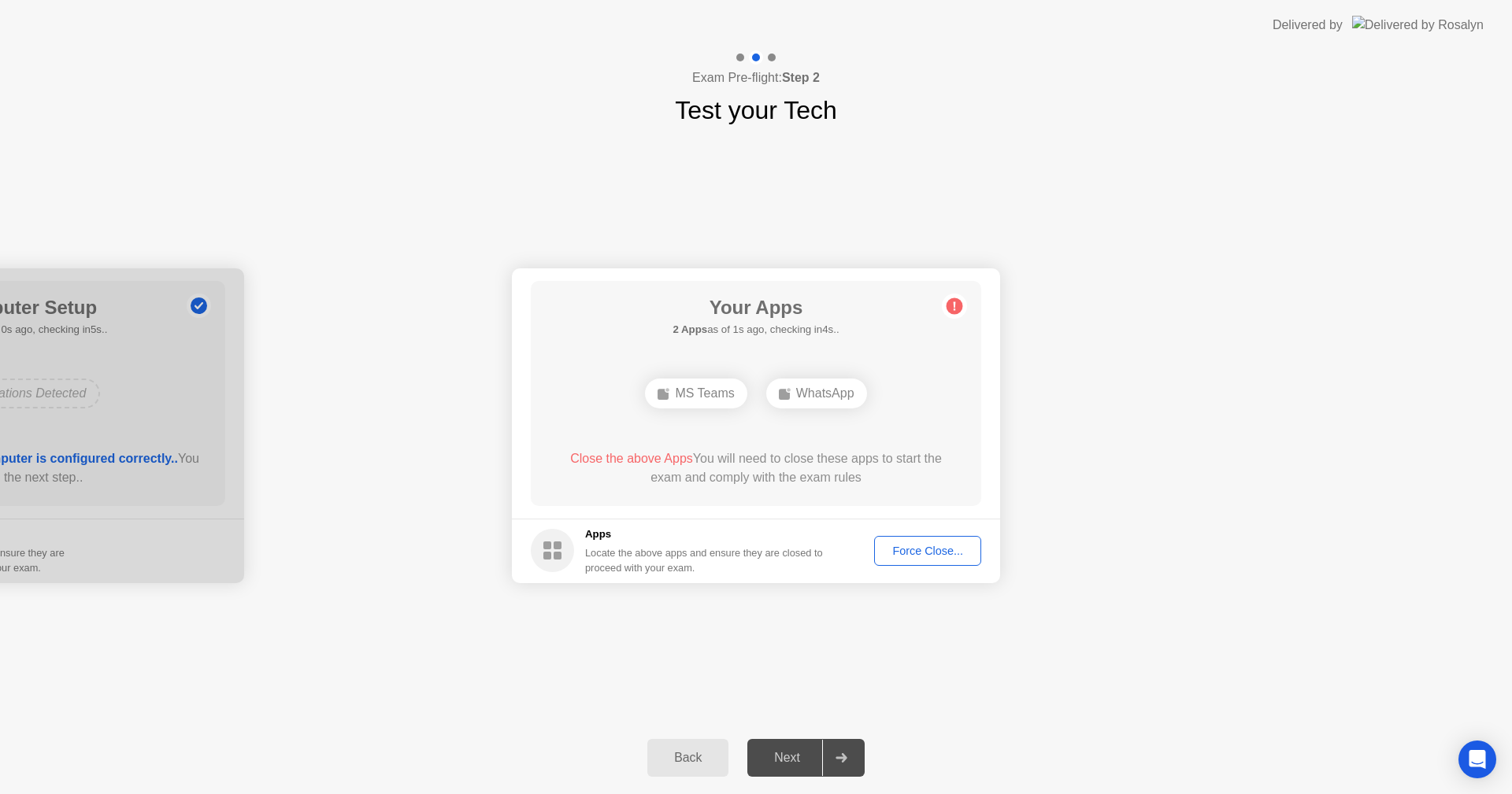
click at [761, 460] on div "Close the above Apps You will need to close these apps to start the exam and co…" at bounding box center [756, 469] width 405 height 38
click at [921, 553] on div "Force Close..." at bounding box center [927, 550] width 96 height 12
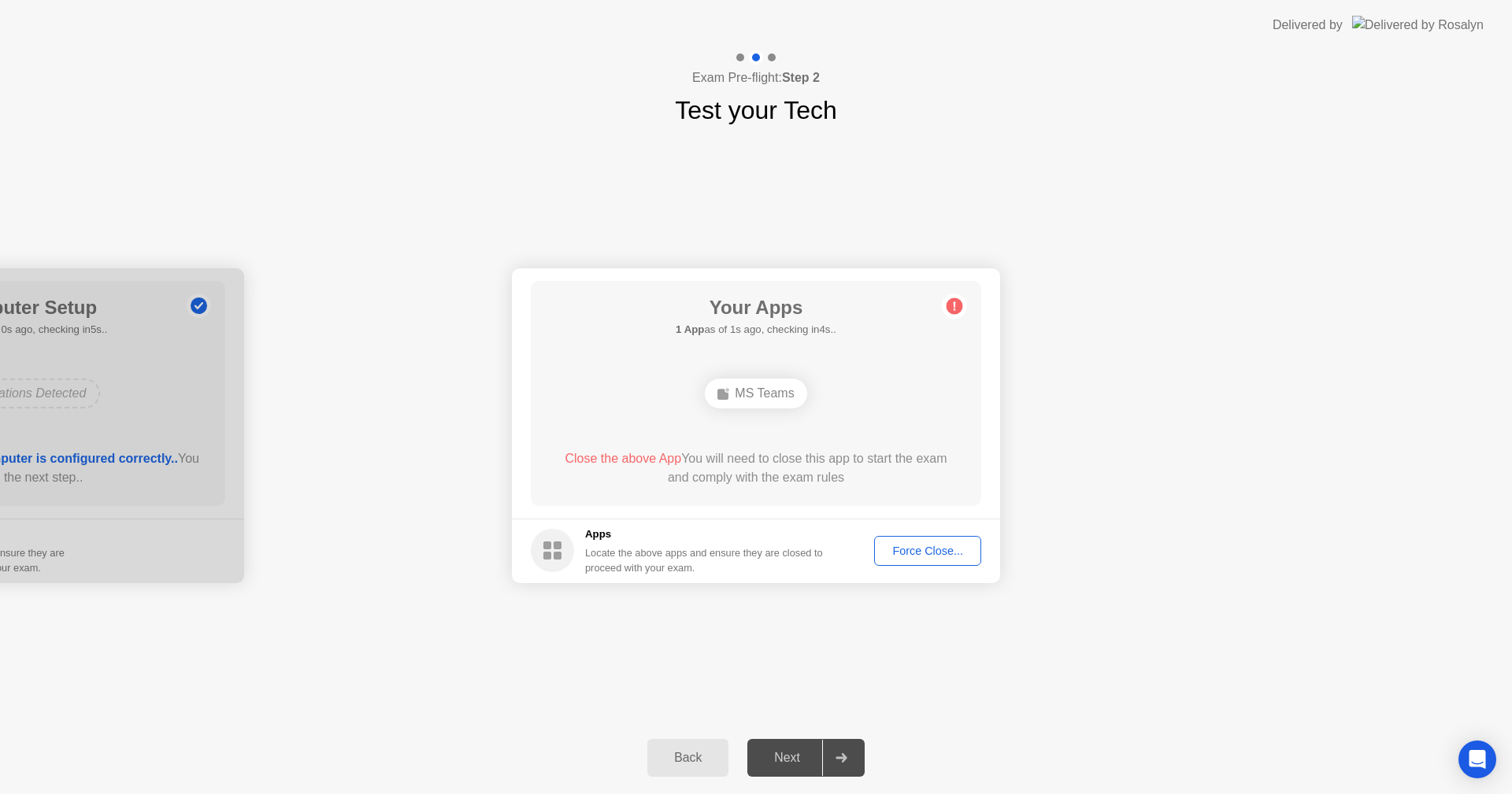
click at [937, 538] on button "Force Close..." at bounding box center [927, 551] width 107 height 30
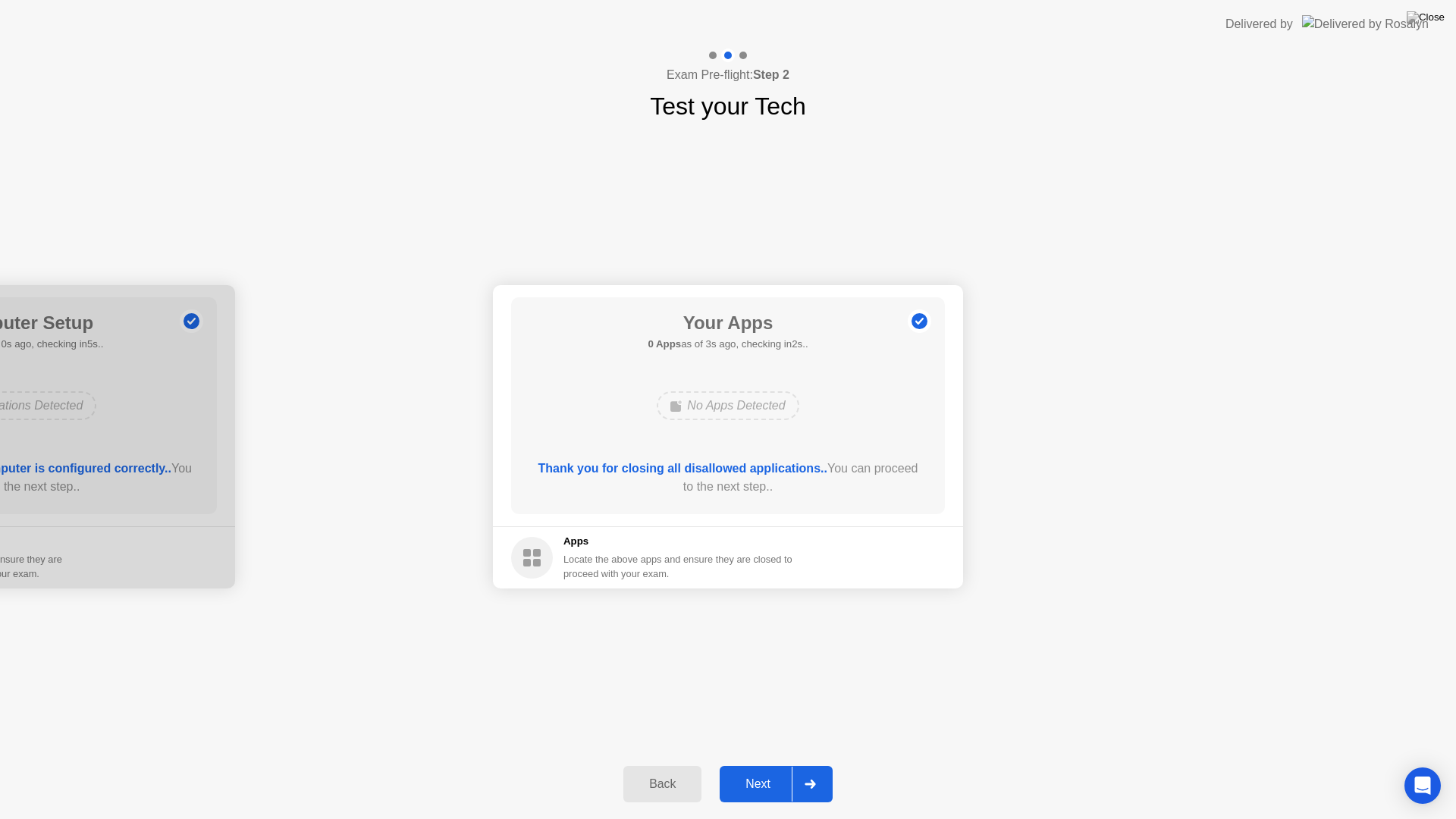
click at [779, 764] on div "Next" at bounding box center [758, 783] width 68 height 14
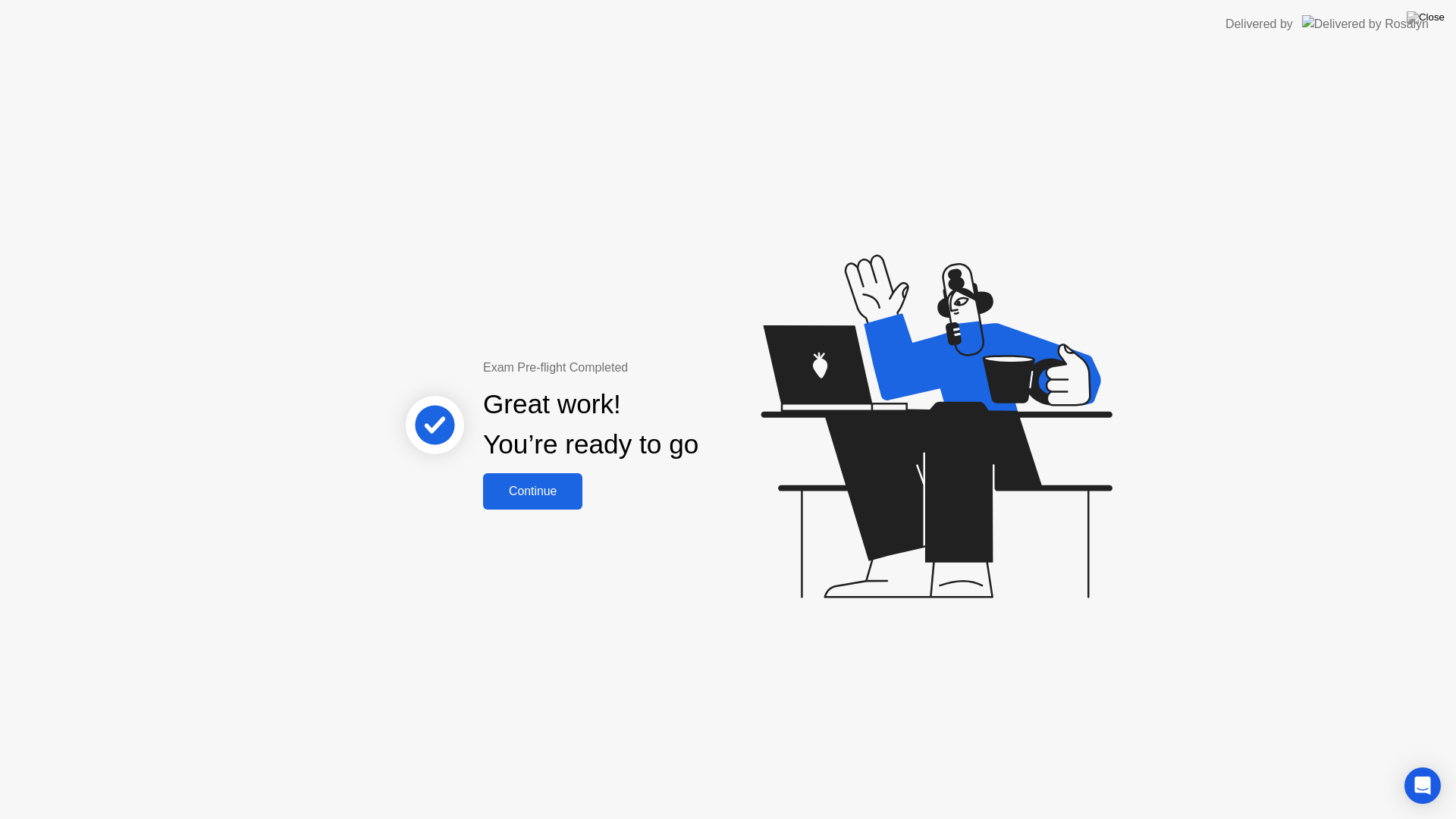
click at [578, 487] on div "Continue" at bounding box center [532, 491] width 90 height 14
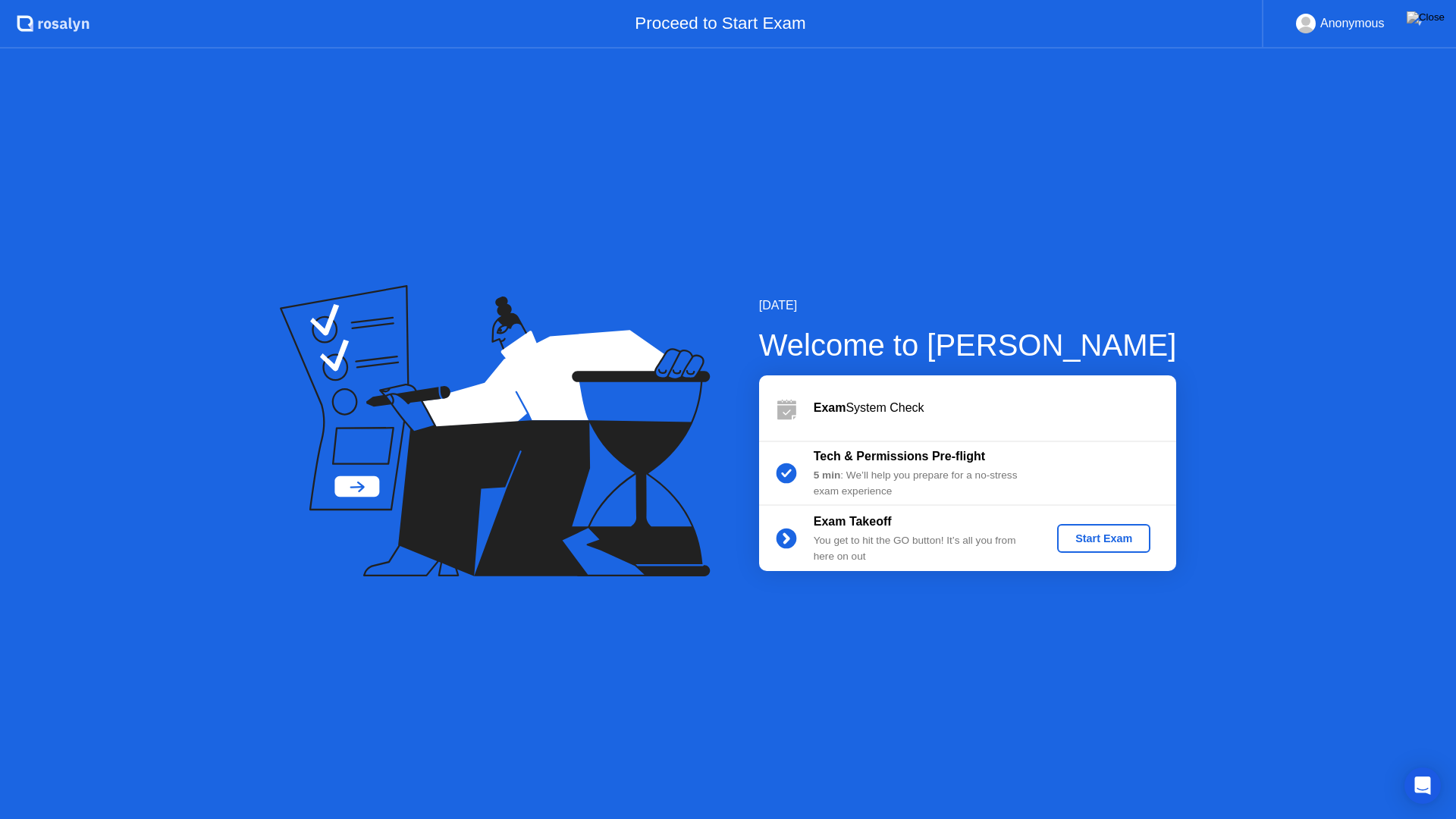
click at [1120, 545] on div "Start Exam" at bounding box center [1103, 537] width 81 height 12
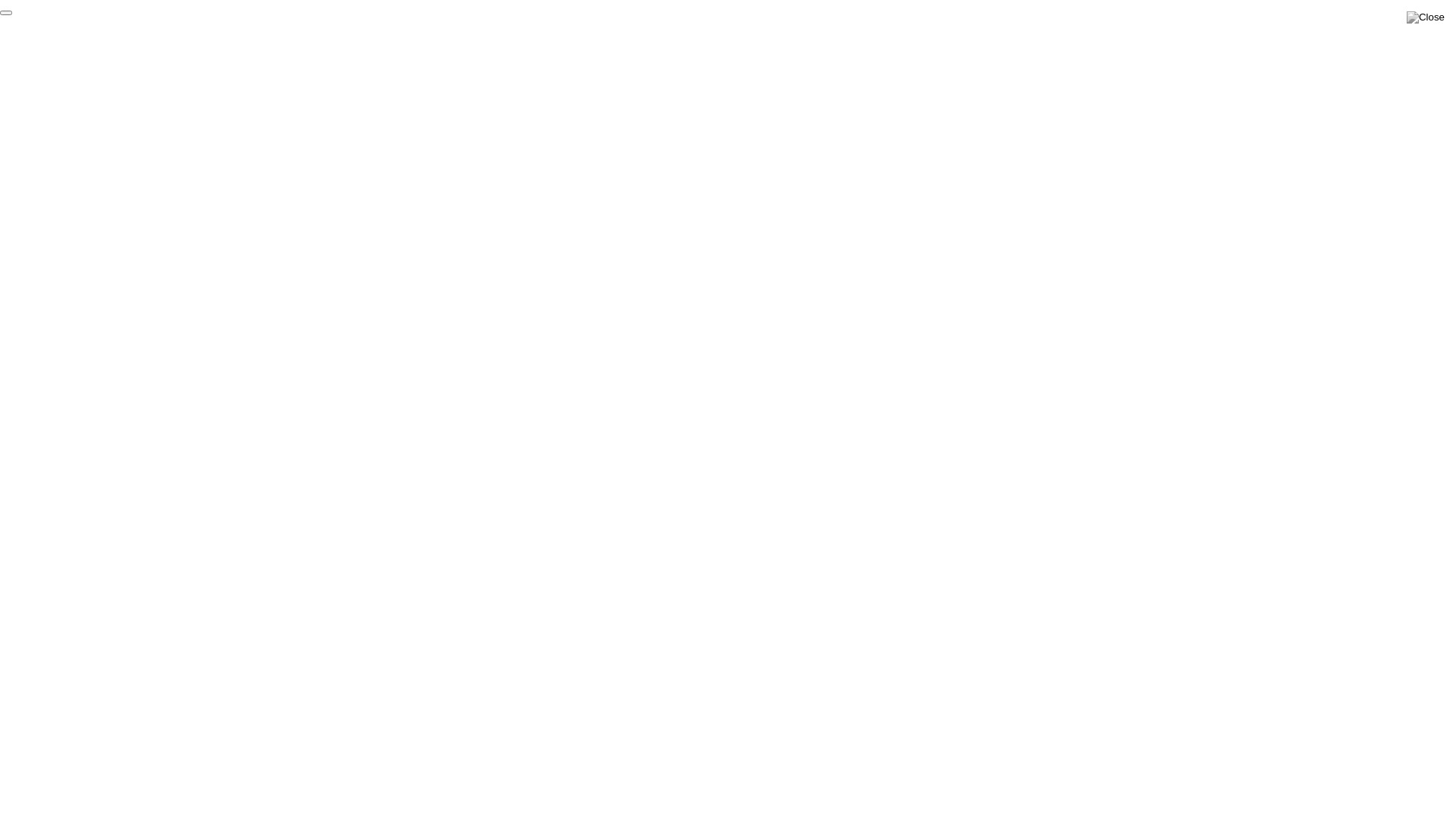
click div "End Proctoring Session"
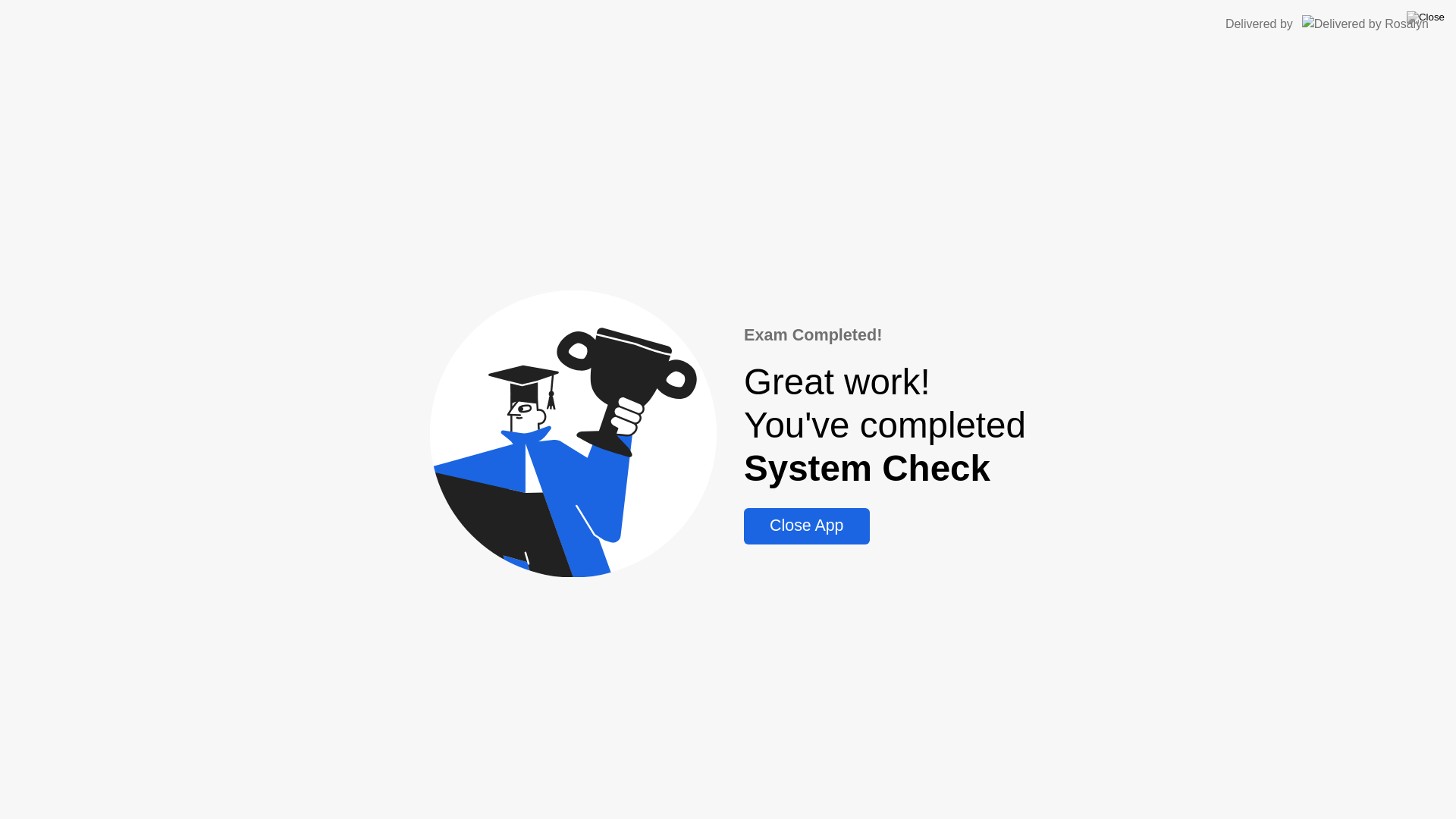
click at [824, 533] on div "Close App" at bounding box center [806, 526] width 116 height 19
